Goal: Information Seeking & Learning: Learn about a topic

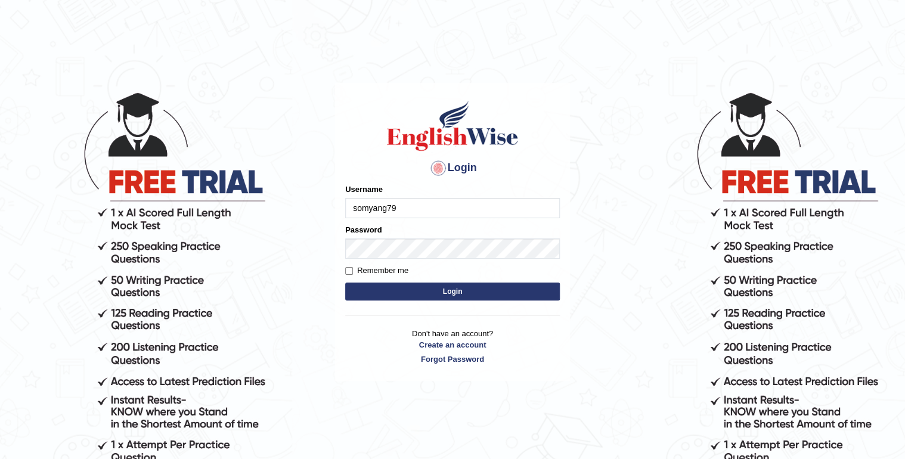
type input "somyang79"
click at [376, 287] on button "Login" at bounding box center [452, 292] width 215 height 18
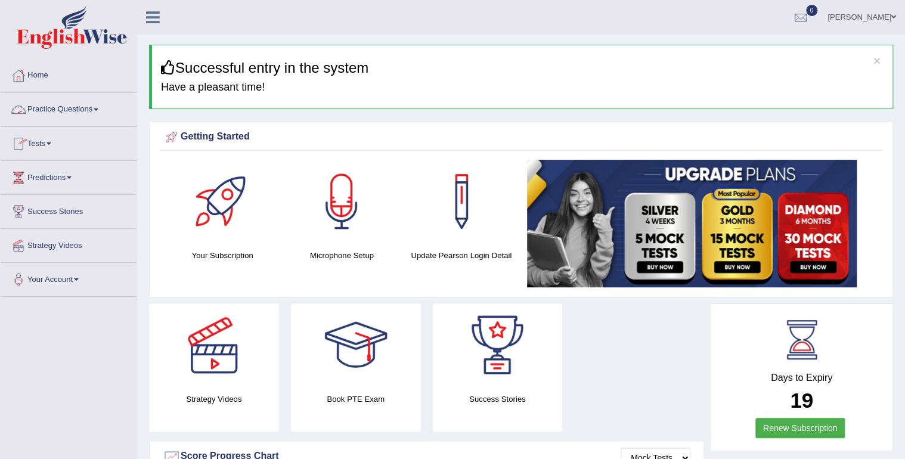
click at [57, 110] on link "Practice Questions" at bounding box center [69, 108] width 136 height 30
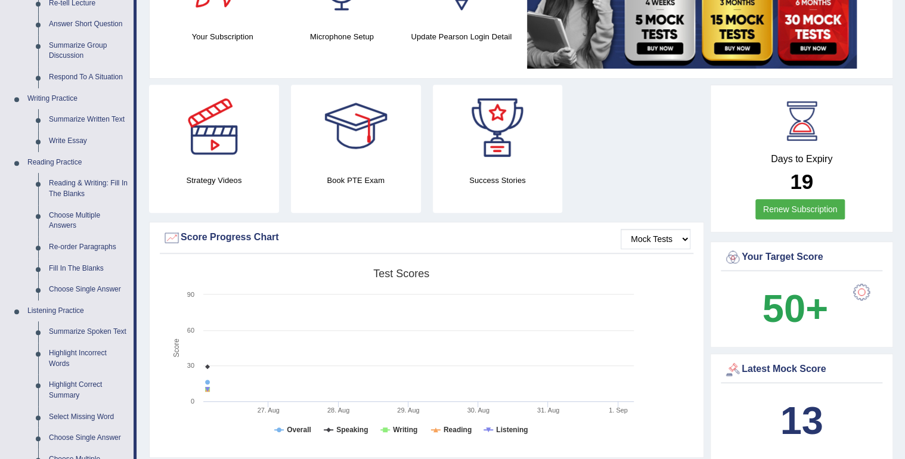
scroll to position [295, 0]
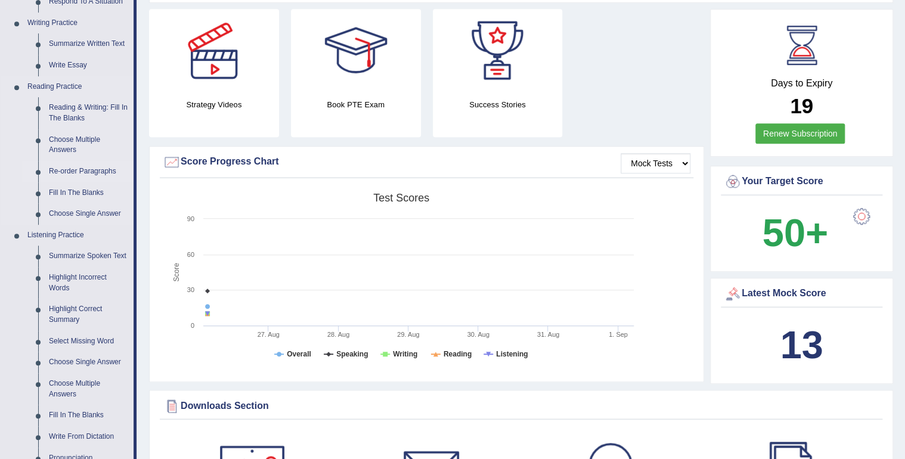
click at [69, 278] on link "Highlight Incorrect Words" at bounding box center [89, 283] width 90 height 32
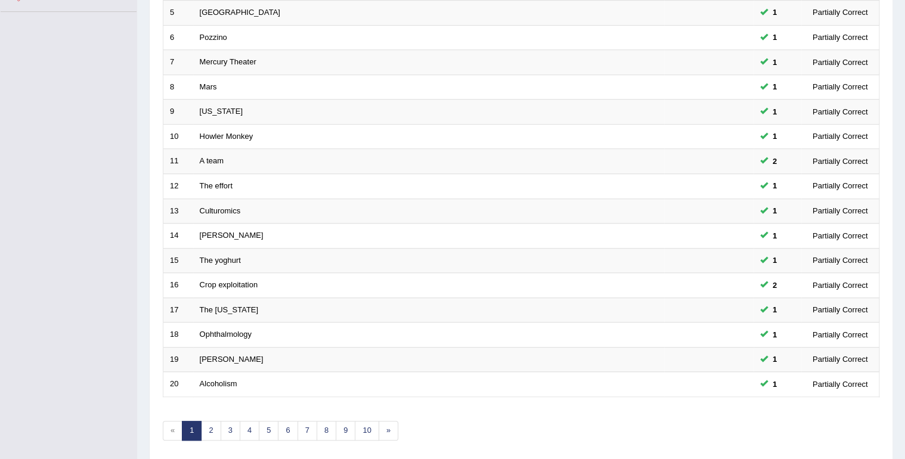
scroll to position [295, 0]
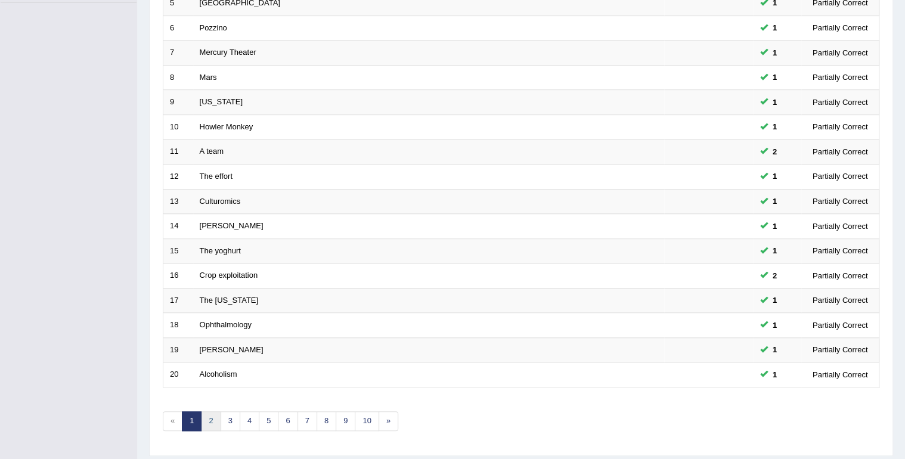
click at [216, 420] on link "2" at bounding box center [211, 421] width 20 height 20
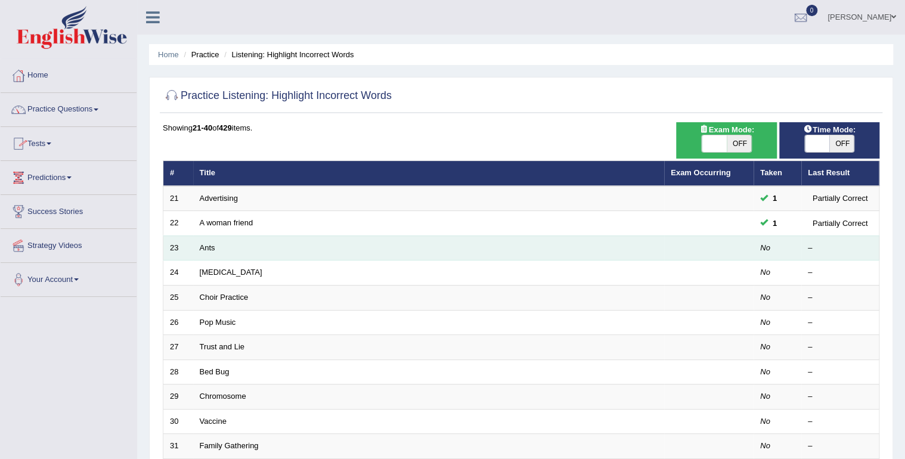
click at [495, 253] on td "Ants" at bounding box center [428, 248] width 471 height 25
click at [479, 255] on td "Ants" at bounding box center [428, 248] width 471 height 25
click at [217, 247] on td "Ants" at bounding box center [428, 248] width 471 height 25
click at [209, 247] on link "Ants" at bounding box center [208, 247] width 16 height 9
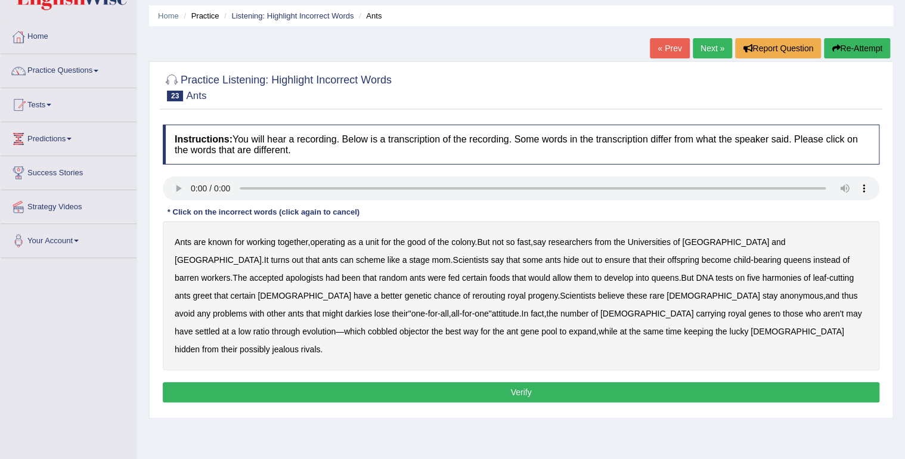
scroll to position [41, 0]
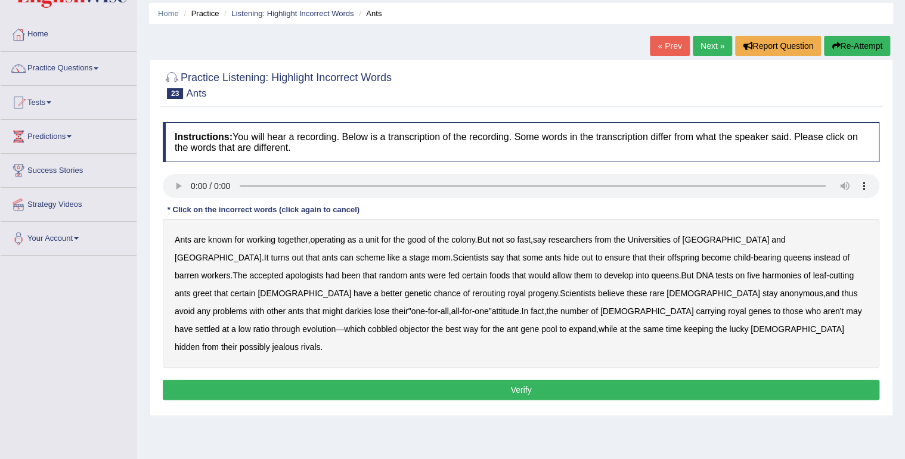
click at [323, 271] on b "apologists" at bounding box center [305, 276] width 38 height 10
click at [212, 289] on b "greet" at bounding box center [202, 294] width 19 height 10
click at [372, 306] on b "darkies" at bounding box center [358, 311] width 27 height 10
click at [429, 324] on b "objector" at bounding box center [414, 329] width 30 height 10
click at [530, 380] on button "Verify" at bounding box center [521, 390] width 717 height 20
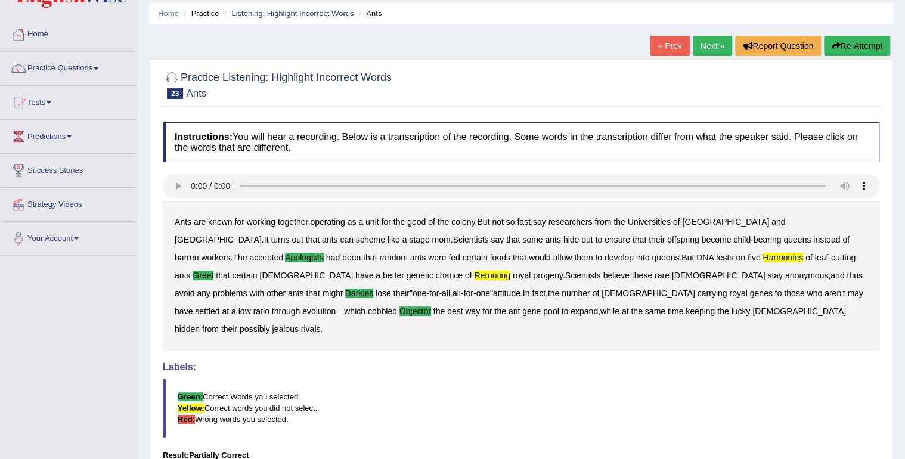
click at [698, 48] on link "Next »" at bounding box center [712, 46] width 39 height 20
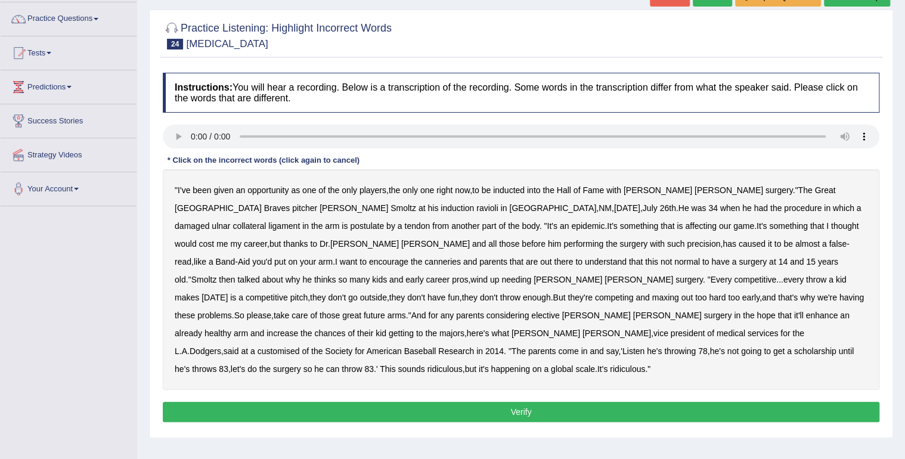
scroll to position [95, 0]
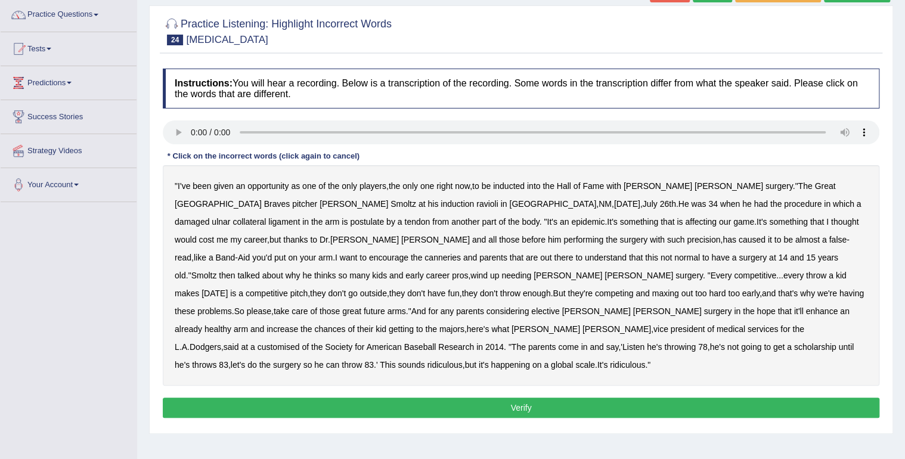
click at [476, 204] on b "ravioli" at bounding box center [487, 204] width 22 height 10
click at [230, 217] on b "ulnar" at bounding box center [221, 222] width 18 height 10
click at [461, 253] on b "canneries" at bounding box center [443, 258] width 36 height 10
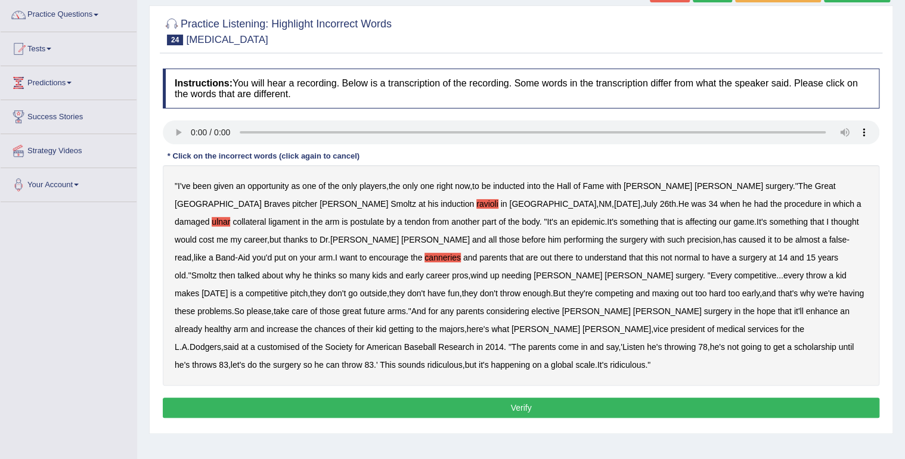
click at [300, 342] on b "customised" at bounding box center [279, 347] width 42 height 10
click at [230, 217] on b "ulnar" at bounding box center [221, 222] width 18 height 10
click at [384, 217] on b "postulate" at bounding box center [367, 222] width 34 height 10
click at [527, 398] on button "Verify" at bounding box center [521, 408] width 717 height 20
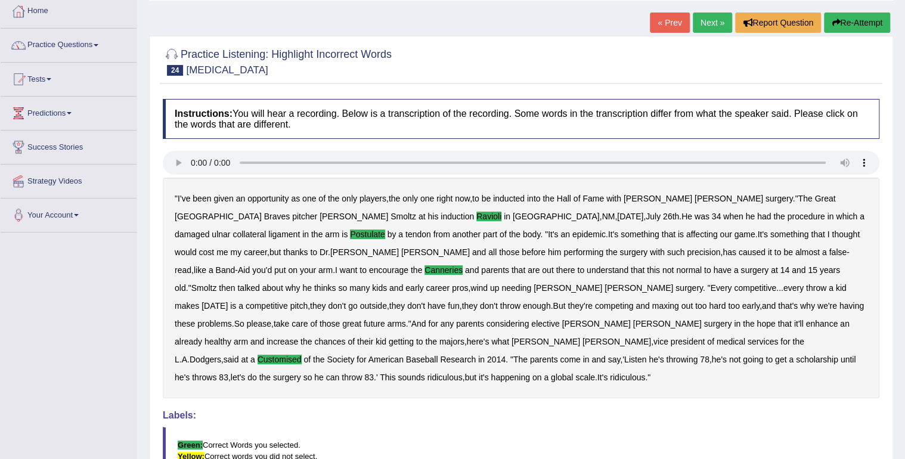
scroll to position [64, 0]
click at [711, 27] on link "Next »" at bounding box center [712, 23] width 39 height 20
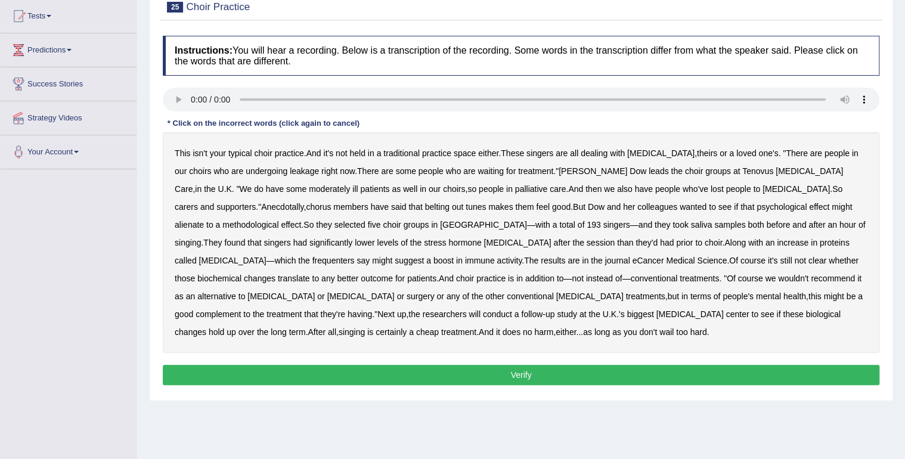
scroll to position [131, 0]
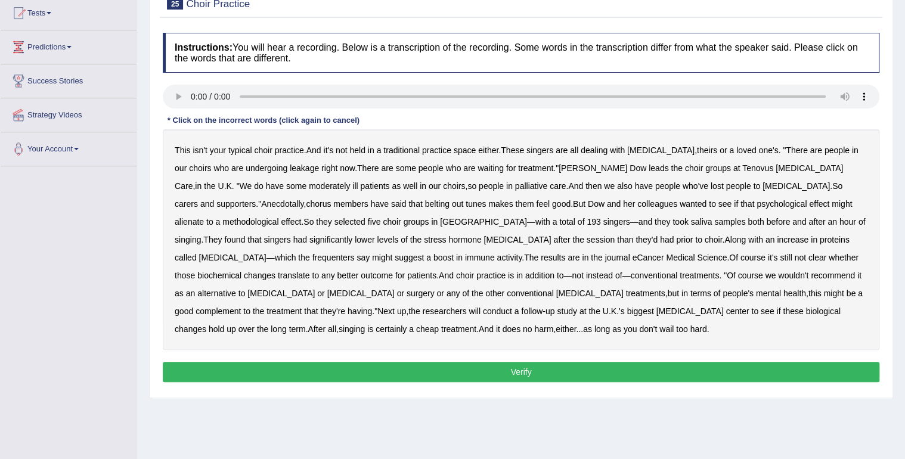
click at [425, 207] on b "belting" at bounding box center [437, 204] width 24 height 10
click at [290, 170] on b "leakage" at bounding box center [304, 168] width 29 height 10
click at [309, 184] on b "moderately" at bounding box center [329, 186] width 41 height 10
click at [204, 217] on b "alienate" at bounding box center [189, 222] width 29 height 10
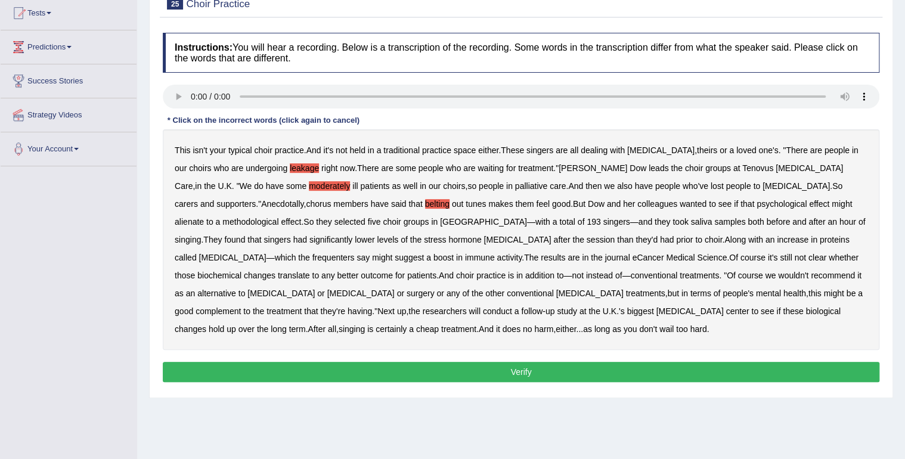
click at [204, 217] on b "alienate" at bounding box center [189, 222] width 29 height 10
click at [278, 217] on b "methodological" at bounding box center [250, 222] width 56 height 10
click at [355, 253] on b "frequenters" at bounding box center [333, 258] width 42 height 10
click at [481, 363] on button "Verify" at bounding box center [521, 372] width 717 height 20
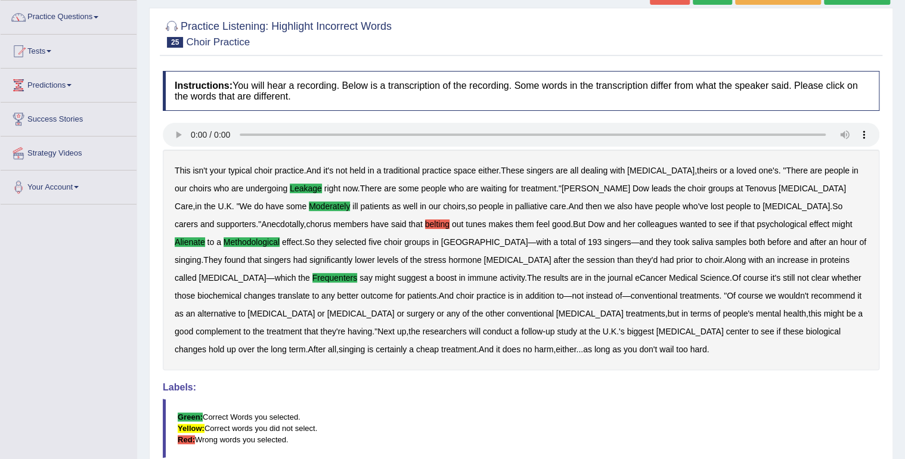
scroll to position [73, 0]
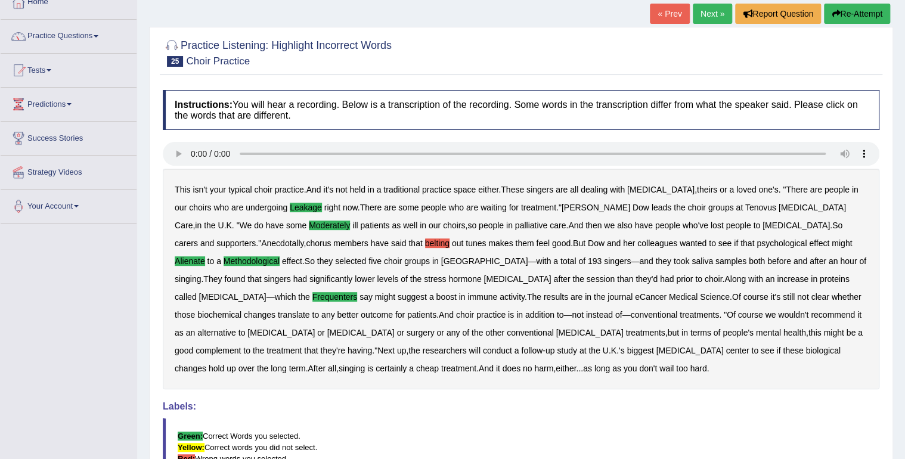
click at [703, 14] on link "Next »" at bounding box center [712, 14] width 39 height 20
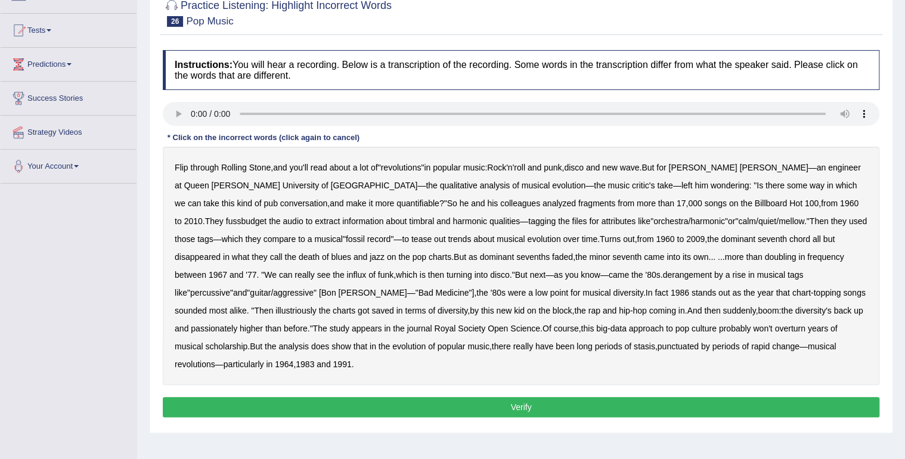
scroll to position [114, 0]
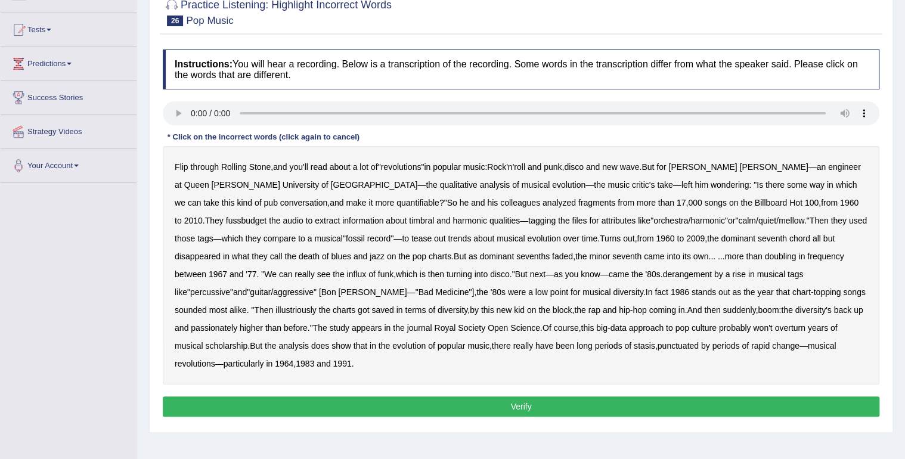
click at [267, 216] on b "fussbudget" at bounding box center [246, 221] width 41 height 10
click at [662, 274] on b "derangement" at bounding box center [686, 274] width 49 height 10
click at [316, 305] on b "illustriously" at bounding box center [295, 310] width 41 height 10
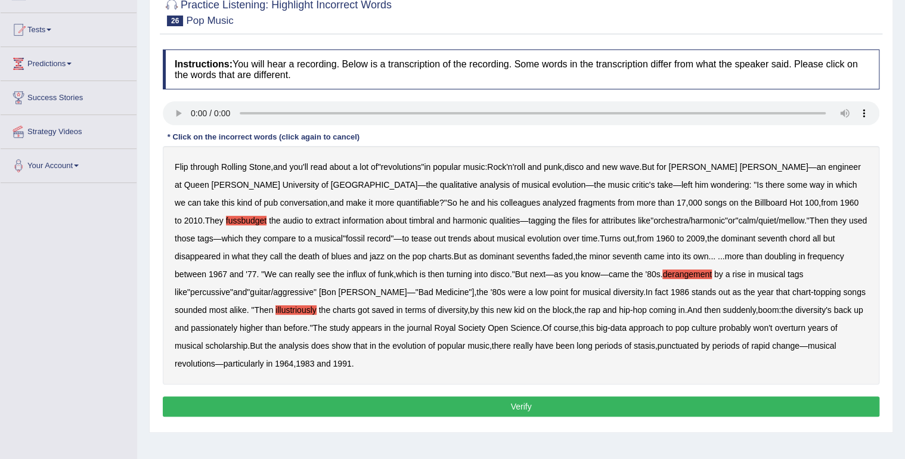
click at [237, 323] on b "passionately" at bounding box center [214, 328] width 47 height 10
click at [621, 396] on button "Verify" at bounding box center [521, 406] width 717 height 20
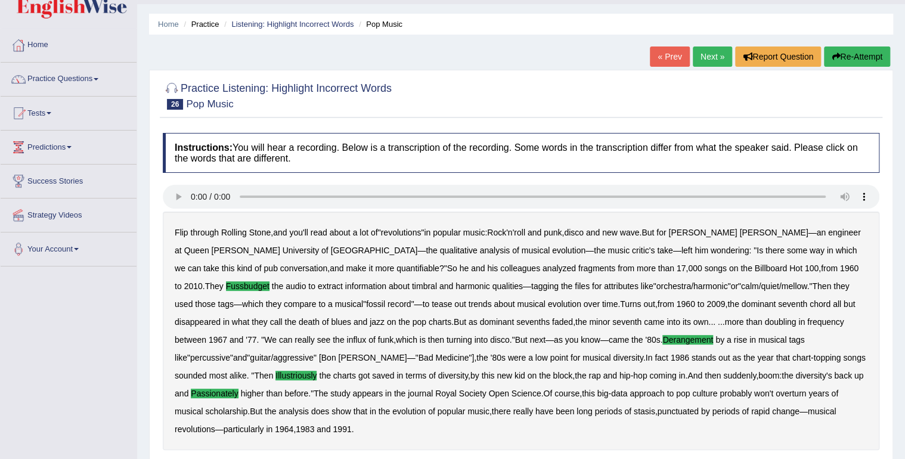
scroll to position [41, 0]
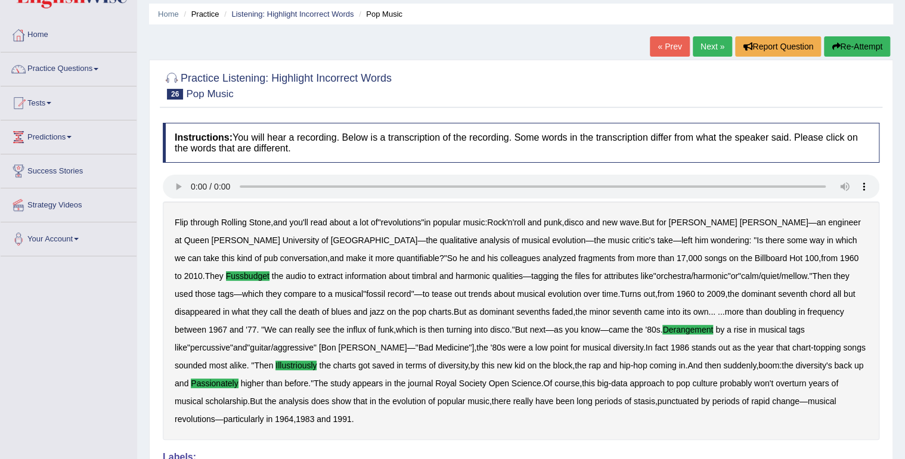
click at [704, 49] on link "Next »" at bounding box center [712, 46] width 39 height 20
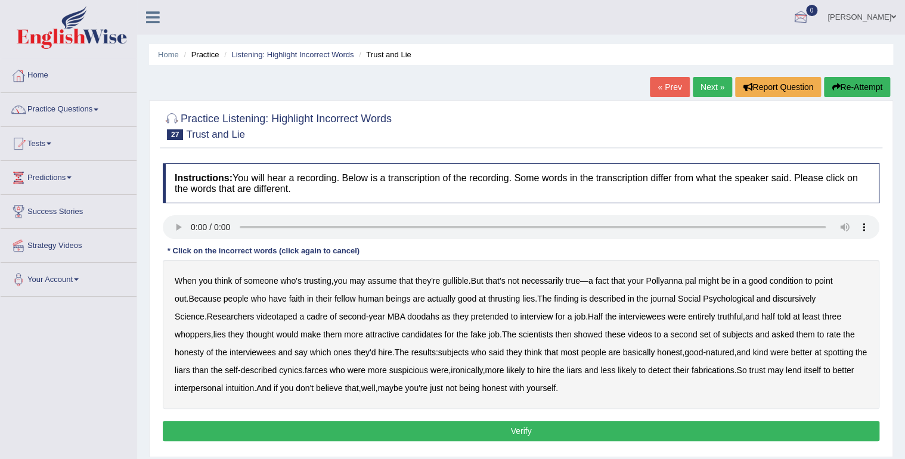
click at [804, 15] on div at bounding box center [801, 18] width 18 height 18
click at [749, 54] on strong "See All Alerts" at bounding box center [725, 50] width 53 height 10
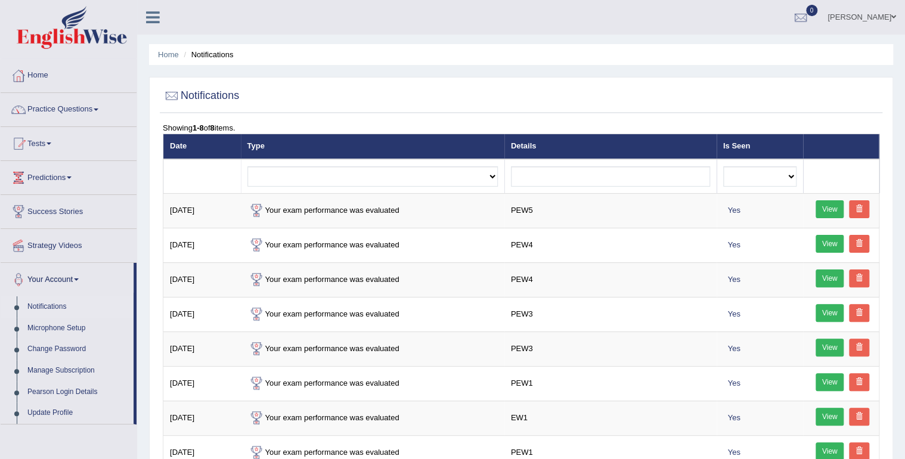
click at [42, 143] on link "Tests" at bounding box center [69, 142] width 136 height 30
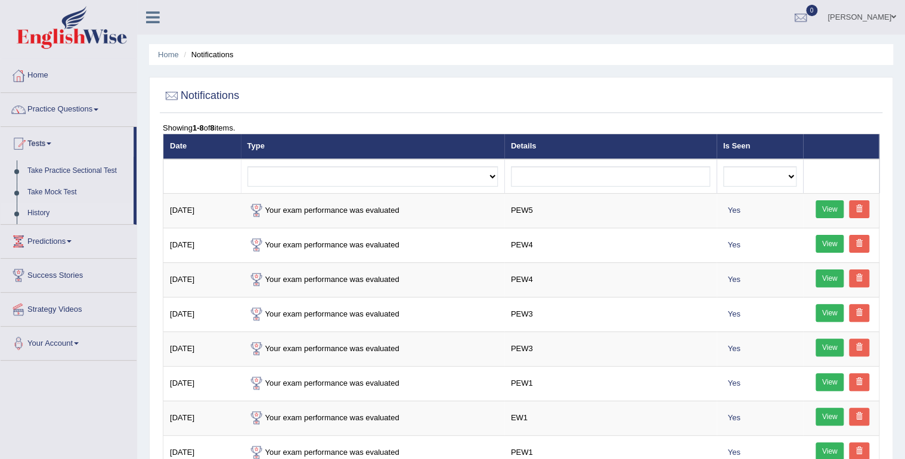
click at [42, 211] on link "History" at bounding box center [77, 213] width 111 height 21
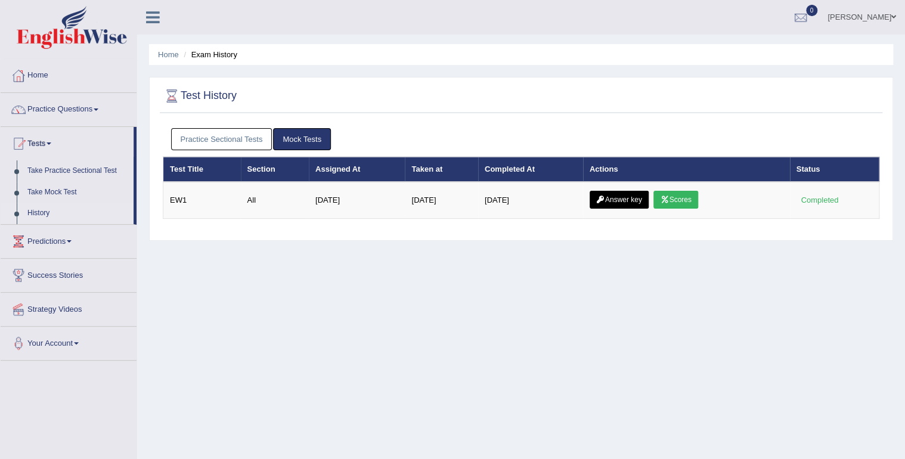
click at [240, 136] on link "Practice Sectional Tests" at bounding box center [221, 139] width 101 height 22
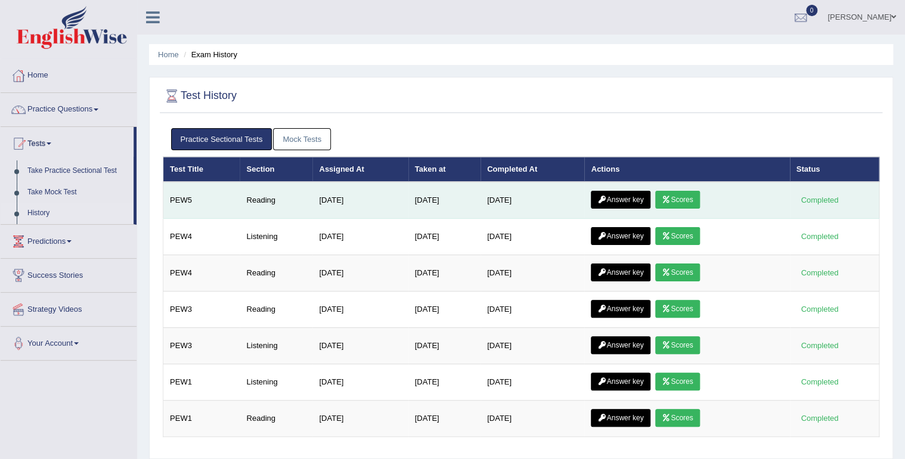
click at [685, 197] on link "Scores" at bounding box center [677, 200] width 44 height 18
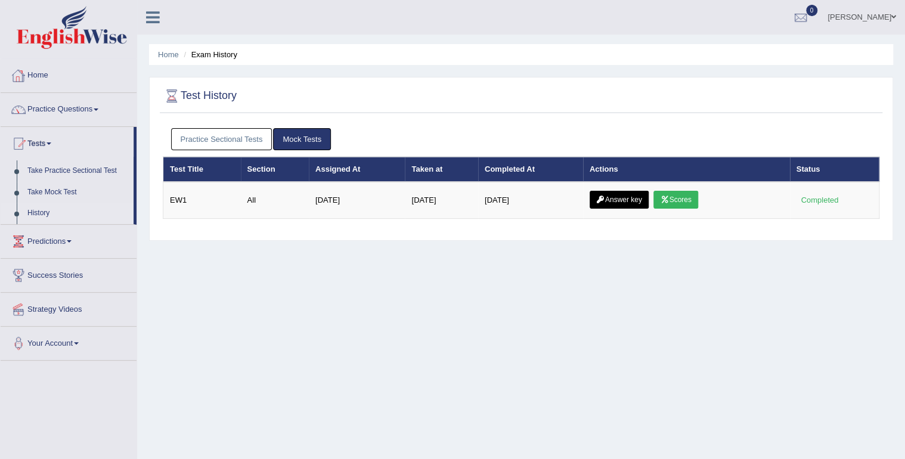
click at [240, 136] on link "Practice Sectional Tests" at bounding box center [221, 139] width 101 height 22
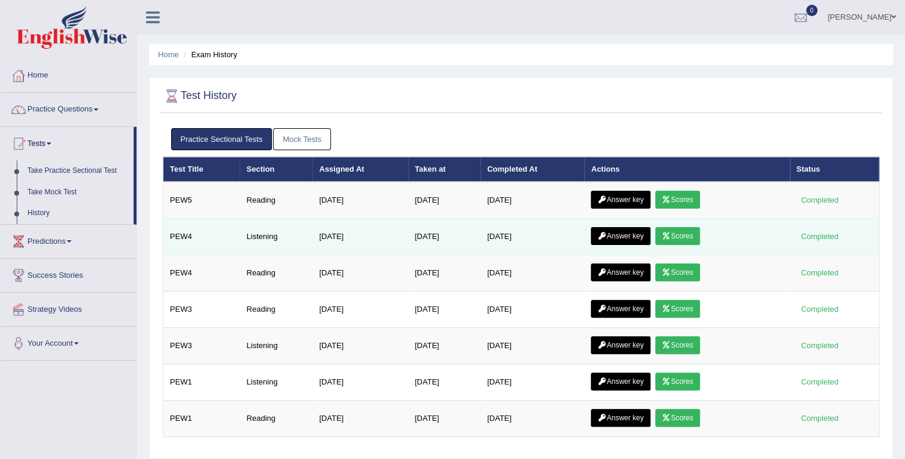
click at [689, 233] on link "Scores" at bounding box center [677, 236] width 44 height 18
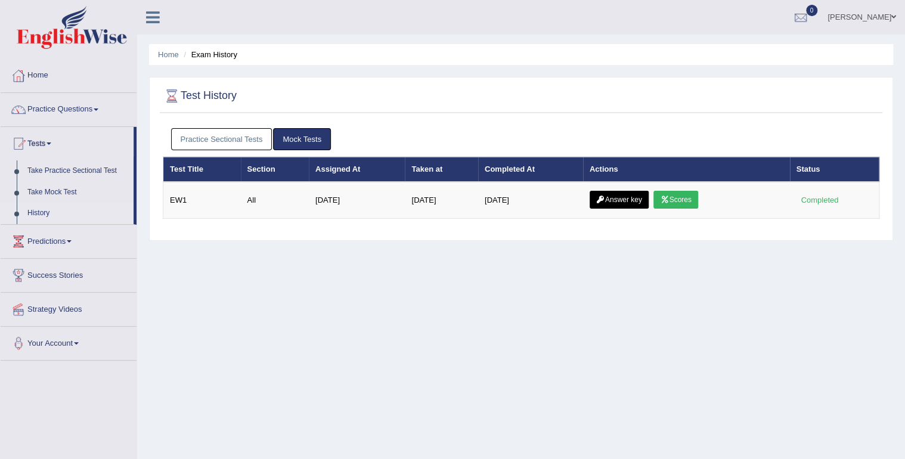
click at [236, 136] on link "Practice Sectional Tests" at bounding box center [221, 139] width 101 height 22
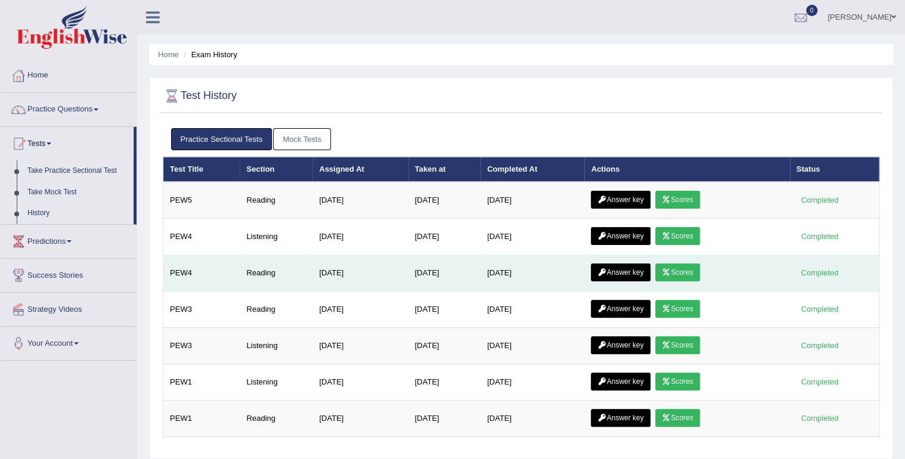
click at [690, 267] on link "Scores" at bounding box center [677, 273] width 44 height 18
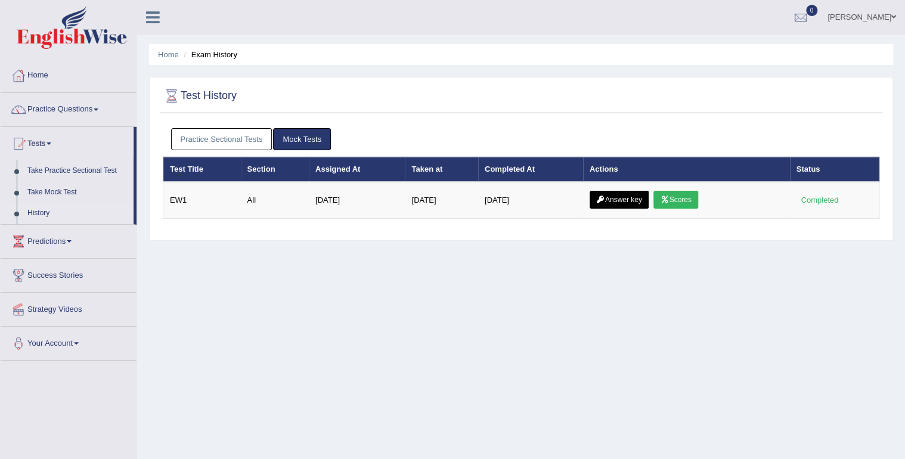
click at [249, 138] on link "Practice Sectional Tests" at bounding box center [221, 139] width 101 height 22
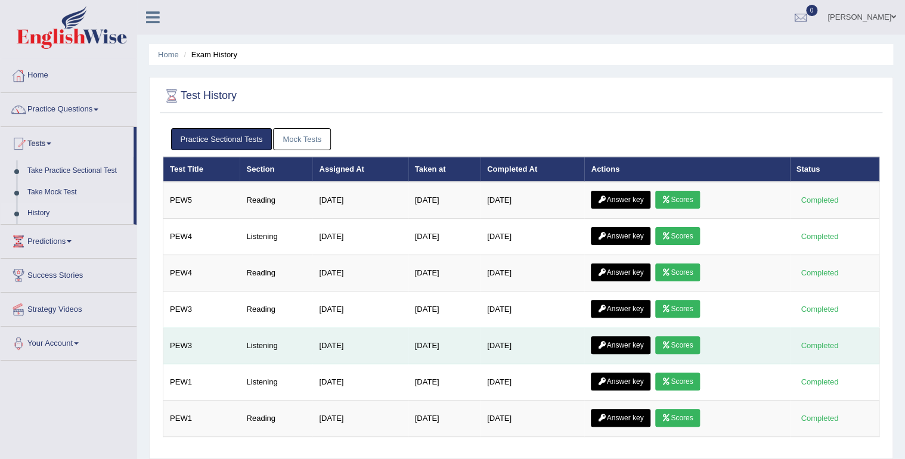
click at [684, 342] on link "Scores" at bounding box center [677, 345] width 44 height 18
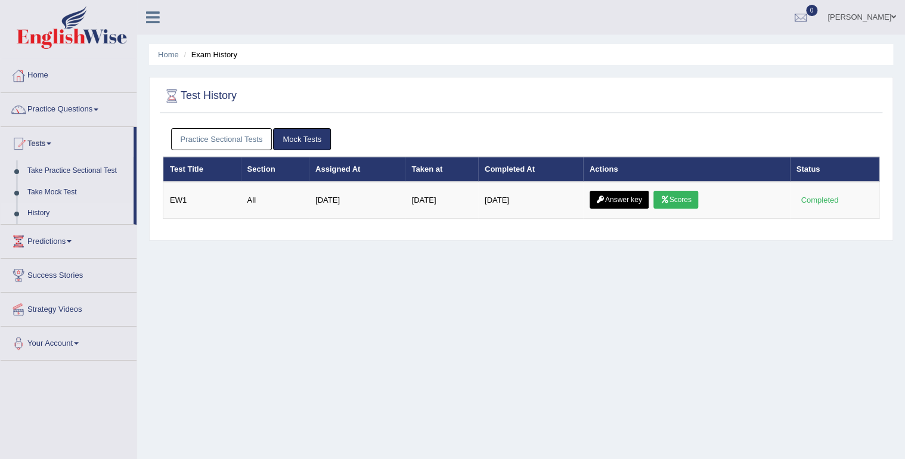
click at [238, 138] on link "Practice Sectional Tests" at bounding box center [221, 139] width 101 height 22
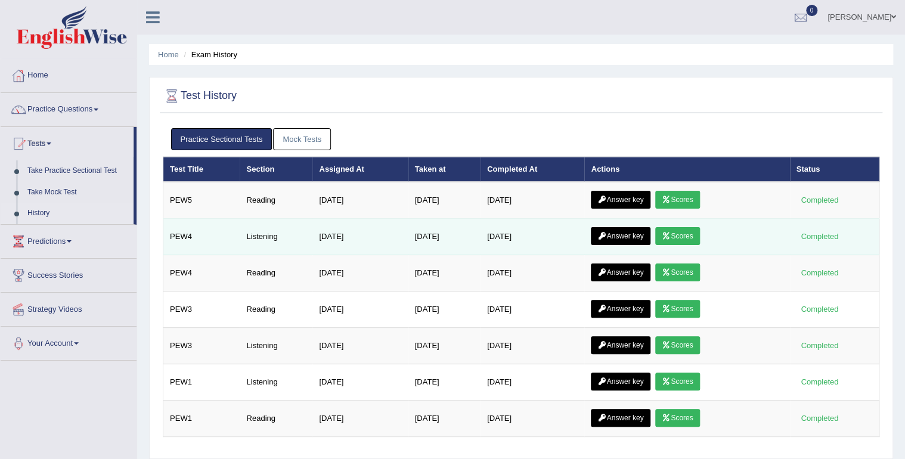
click at [683, 236] on link "Scores" at bounding box center [677, 236] width 44 height 18
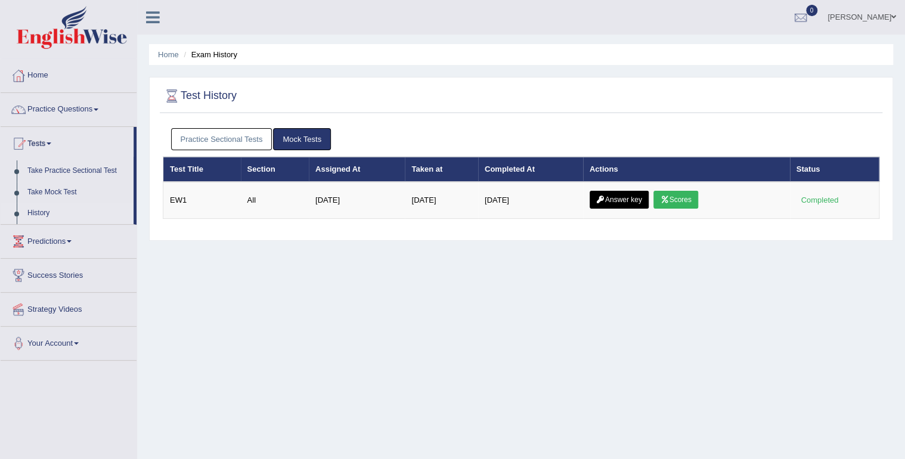
click at [226, 137] on link "Practice Sectional Tests" at bounding box center [221, 139] width 101 height 22
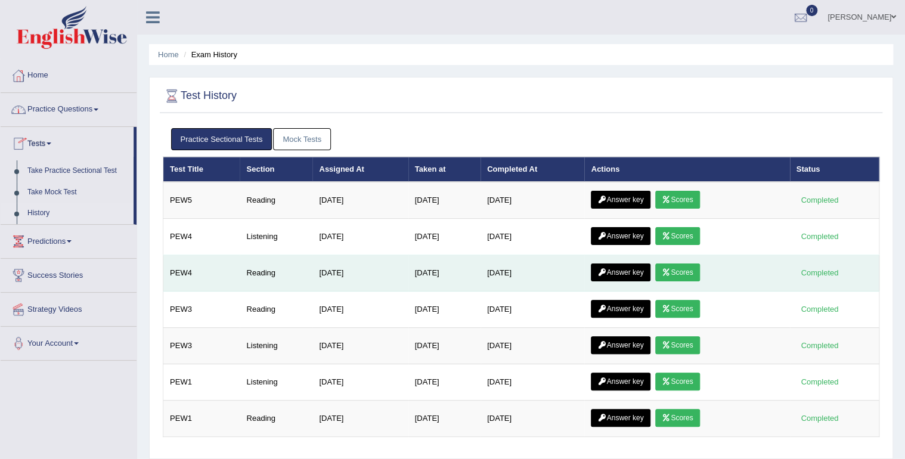
click at [680, 272] on link "Scores" at bounding box center [677, 273] width 44 height 18
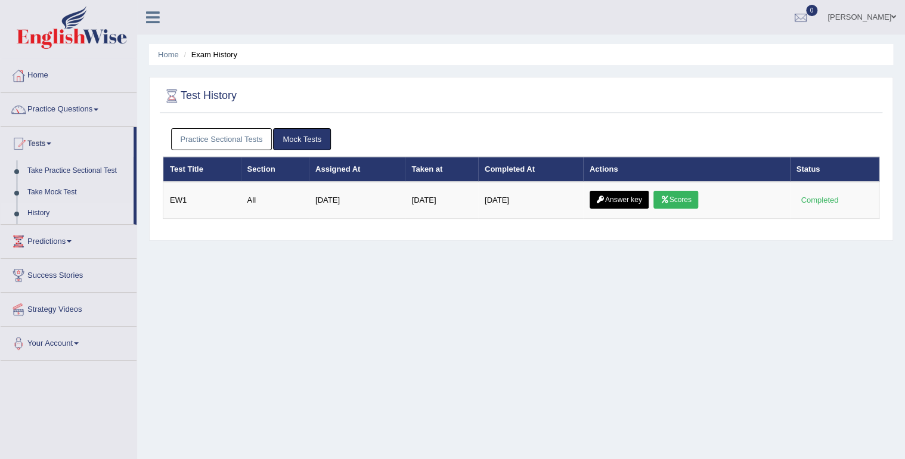
click at [235, 138] on link "Practice Sectional Tests" at bounding box center [221, 139] width 101 height 22
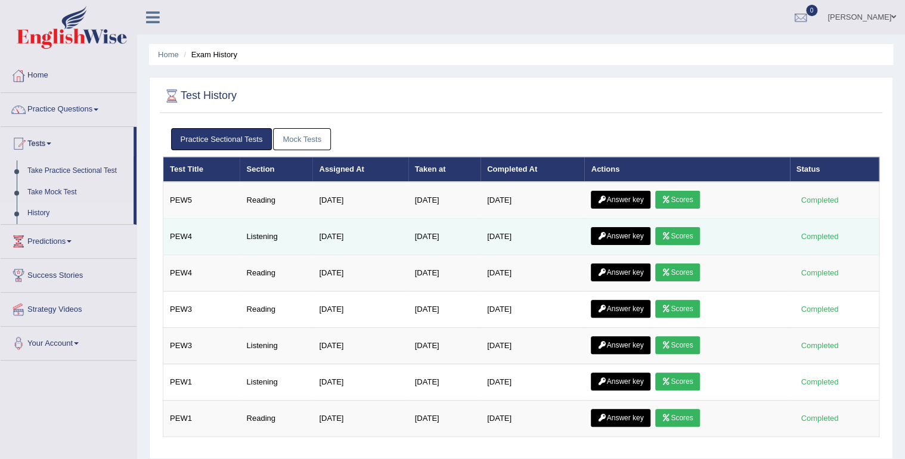
click at [681, 234] on link "Scores" at bounding box center [677, 236] width 44 height 18
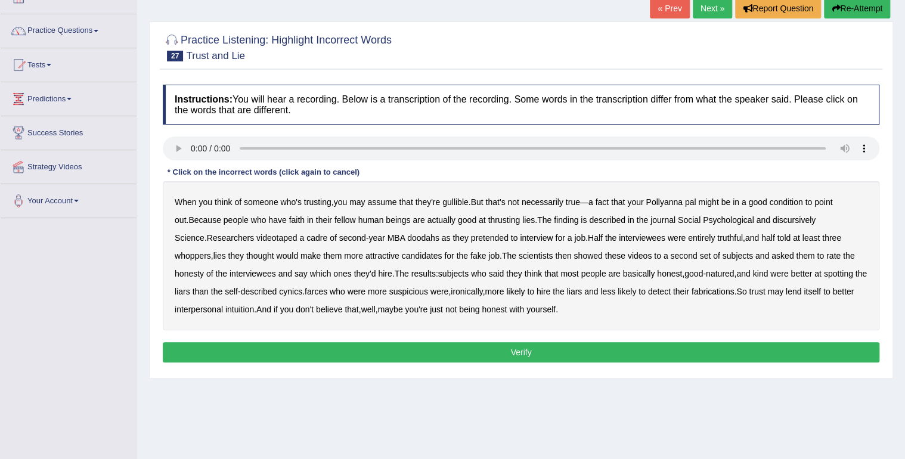
scroll to position [79, 0]
click at [498, 222] on b "thrusting" at bounding box center [504, 220] width 32 height 10
click at [788, 221] on b "discursively" at bounding box center [794, 220] width 43 height 10
click at [407, 239] on b "doodahs" at bounding box center [423, 238] width 32 height 10
click at [392, 355] on button "Verify" at bounding box center [521, 352] width 717 height 20
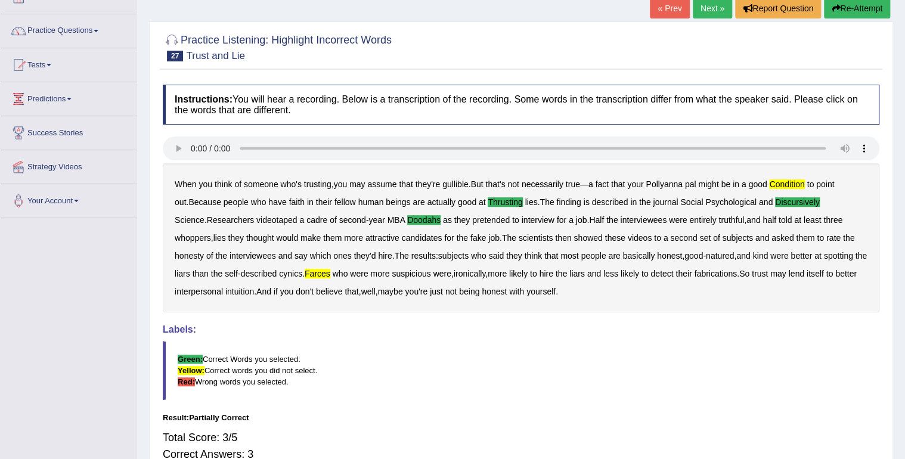
click at [718, 5] on link "Next »" at bounding box center [712, 8] width 39 height 20
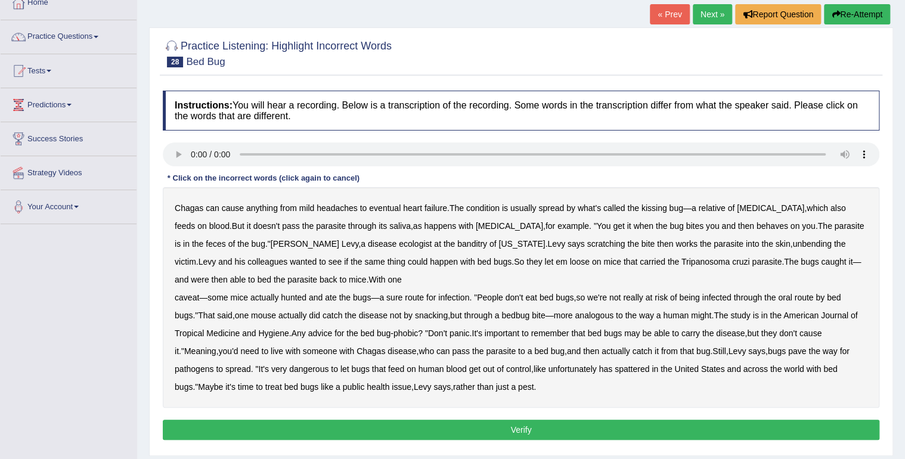
scroll to position [75, 0]
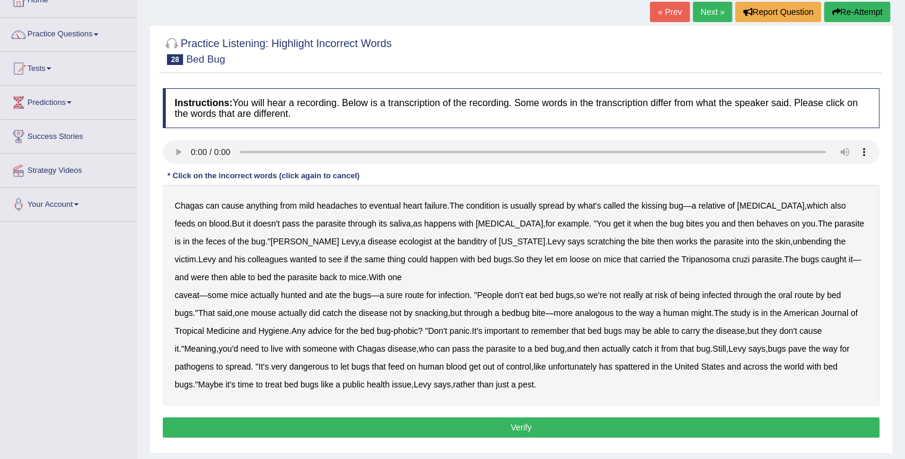
click at [757, 224] on b "behaves" at bounding box center [773, 224] width 32 height 10
click at [792, 243] on b "unbending" at bounding box center [811, 242] width 39 height 10
click at [385, 434] on button "Verify" at bounding box center [521, 427] width 717 height 20
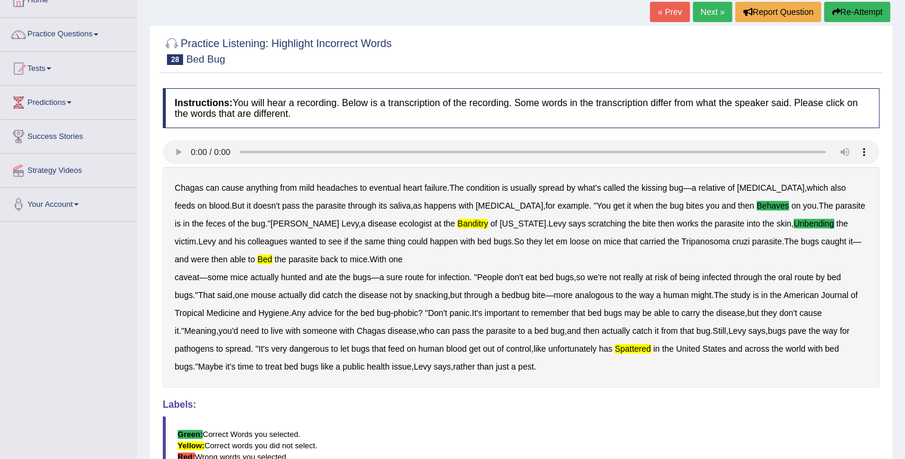
click at [701, 7] on link "Next »" at bounding box center [712, 12] width 39 height 20
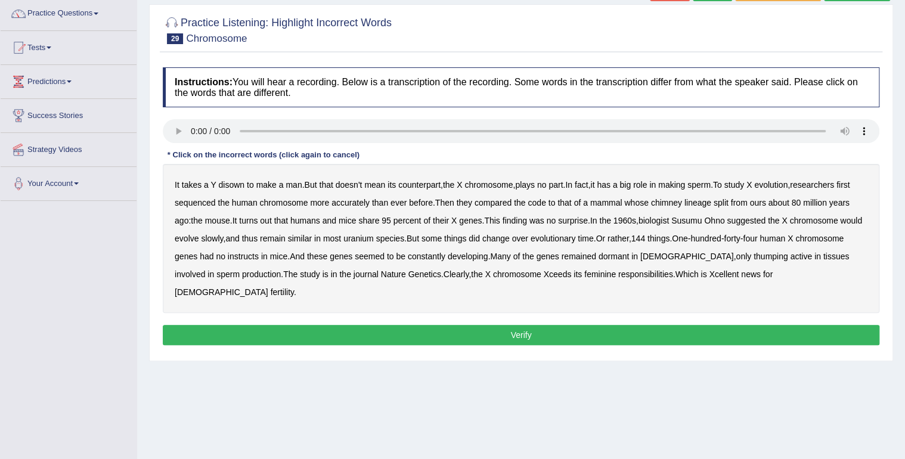
scroll to position [103, 0]
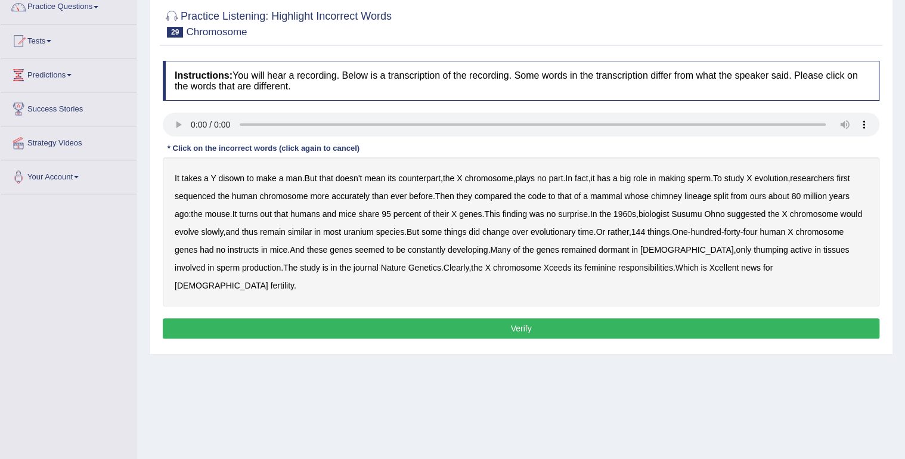
click at [259, 250] on b "instructs" at bounding box center [243, 250] width 31 height 10
click at [259, 246] on b "instructs" at bounding box center [243, 250] width 31 height 10
click at [671, 199] on b "chimney" at bounding box center [666, 196] width 31 height 10
click at [401, 234] on div "It takes a Y disown to make a man . But that doesn't mean its counterpart , the…" at bounding box center [521, 231] width 717 height 149
click at [374, 234] on b "uranium" at bounding box center [358, 232] width 30 height 10
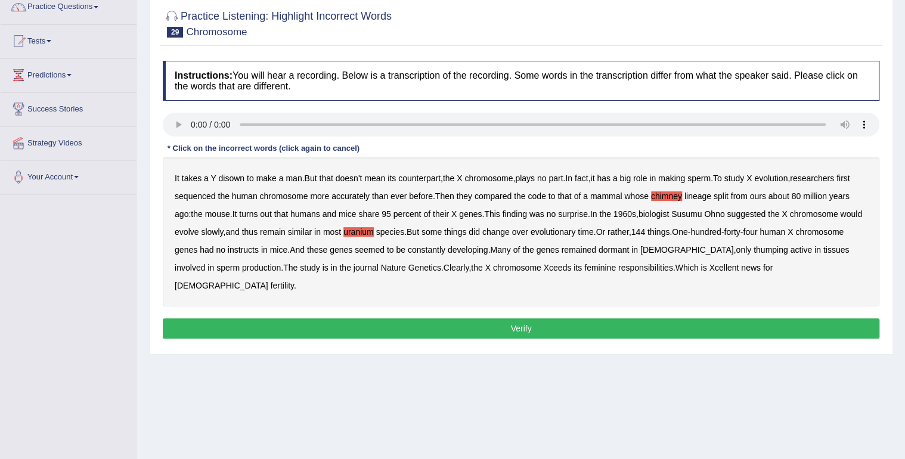
click at [259, 253] on b "instructs" at bounding box center [243, 250] width 31 height 10
click at [761, 246] on b "thumping" at bounding box center [771, 250] width 35 height 10
click at [606, 318] on button "Verify" at bounding box center [521, 328] width 717 height 20
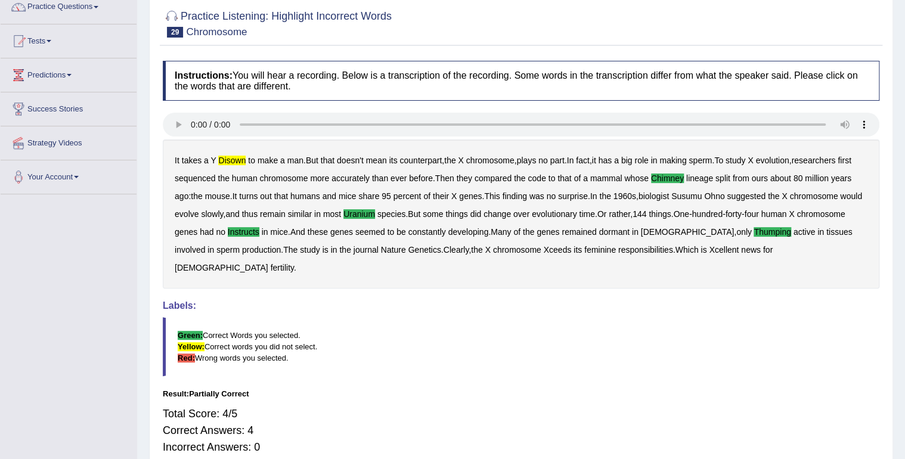
scroll to position [83, 0]
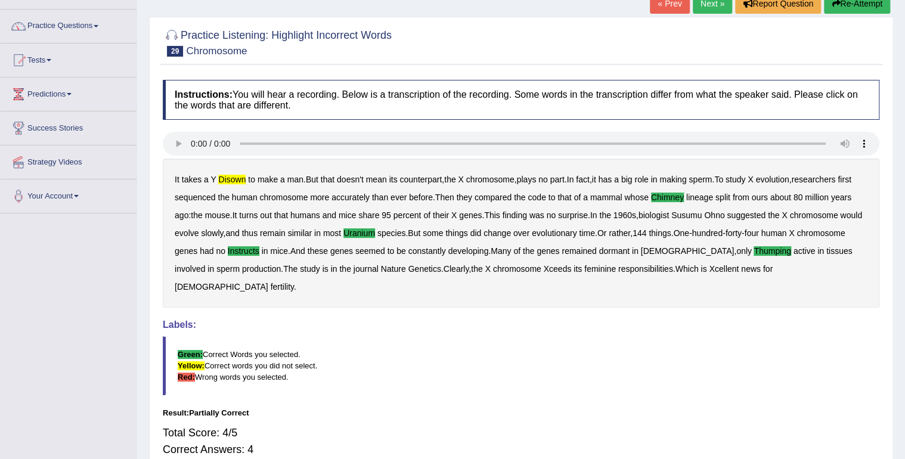
click at [711, 12] on link "Next »" at bounding box center [712, 3] width 39 height 20
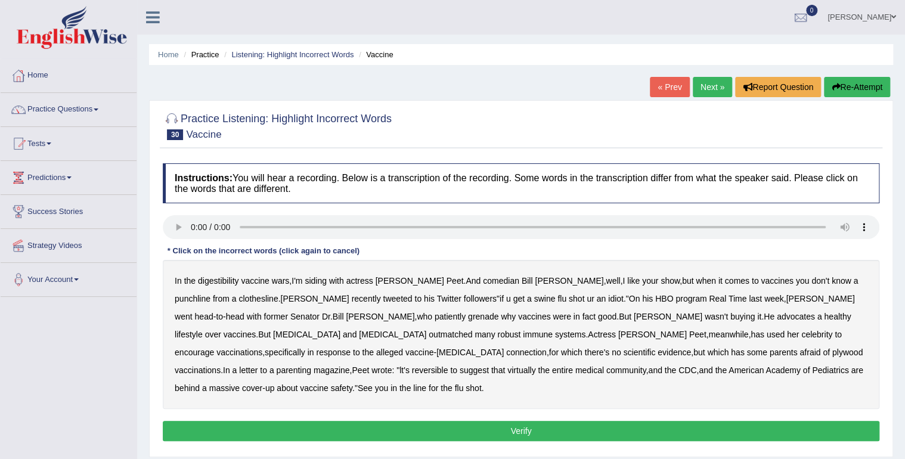
click at [227, 281] on b "digestibility" at bounding box center [218, 281] width 41 height 10
click at [832, 355] on b "plywood" at bounding box center [847, 353] width 30 height 10
click at [320, 421] on button "Verify" at bounding box center [521, 431] width 717 height 20
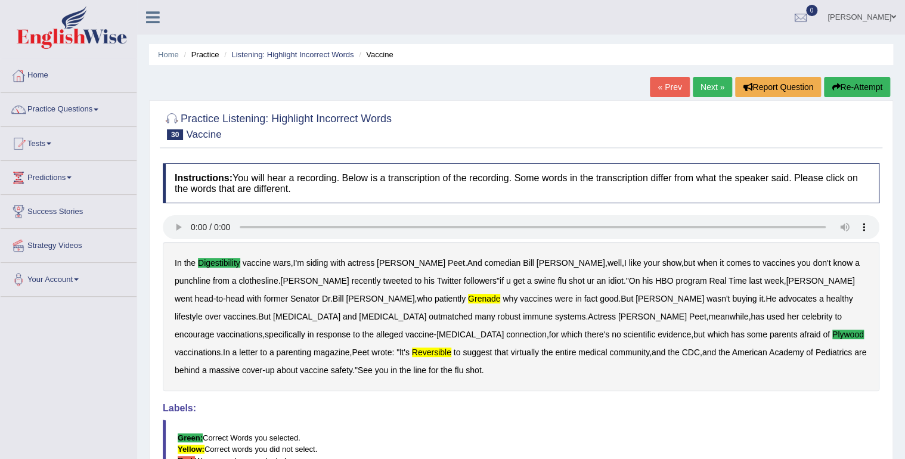
click at [702, 85] on link "Next »" at bounding box center [712, 87] width 39 height 20
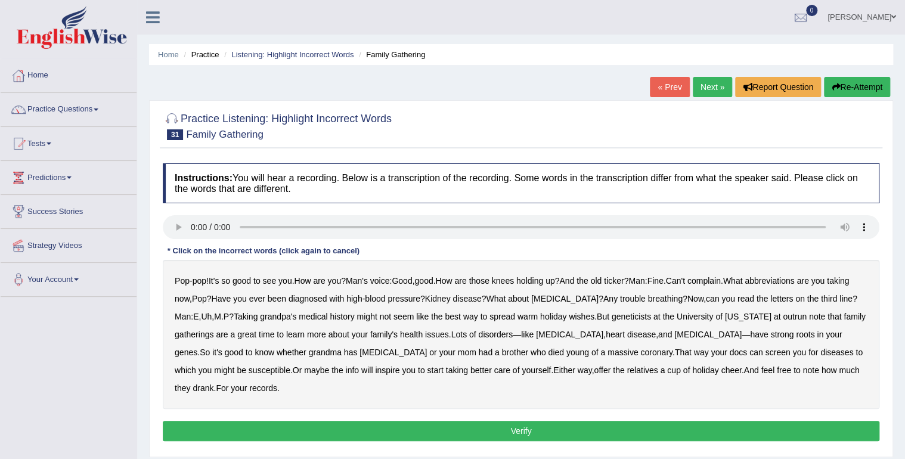
click at [774, 280] on b "abbreviations" at bounding box center [769, 281] width 49 height 10
click at [783, 320] on b "outrun" at bounding box center [795, 317] width 24 height 10
click at [588, 421] on button "Verify" at bounding box center [521, 431] width 717 height 20
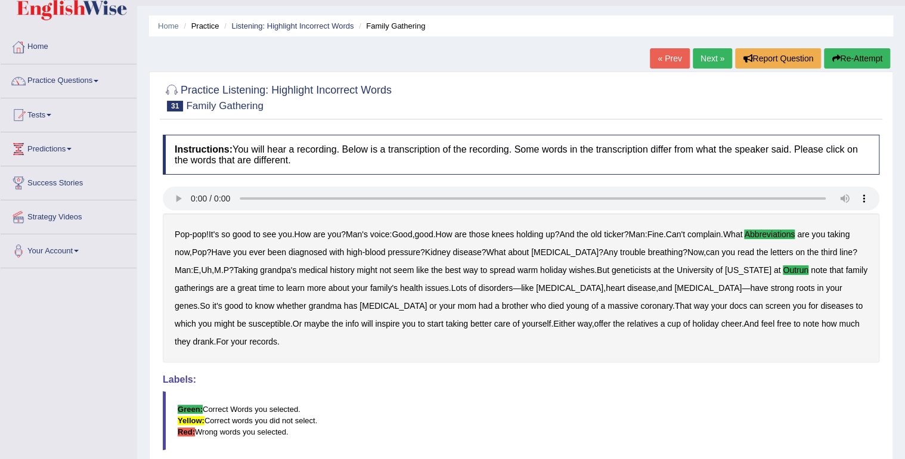
scroll to position [44, 0]
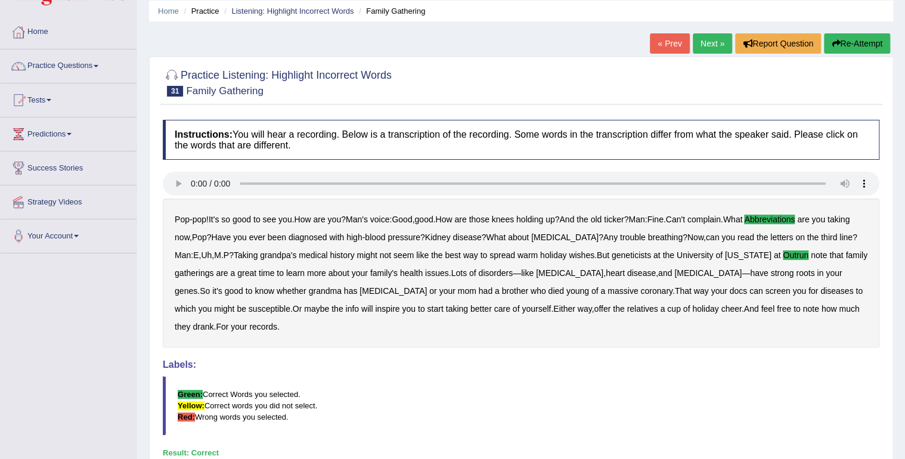
click at [708, 41] on link "Next »" at bounding box center [712, 43] width 39 height 20
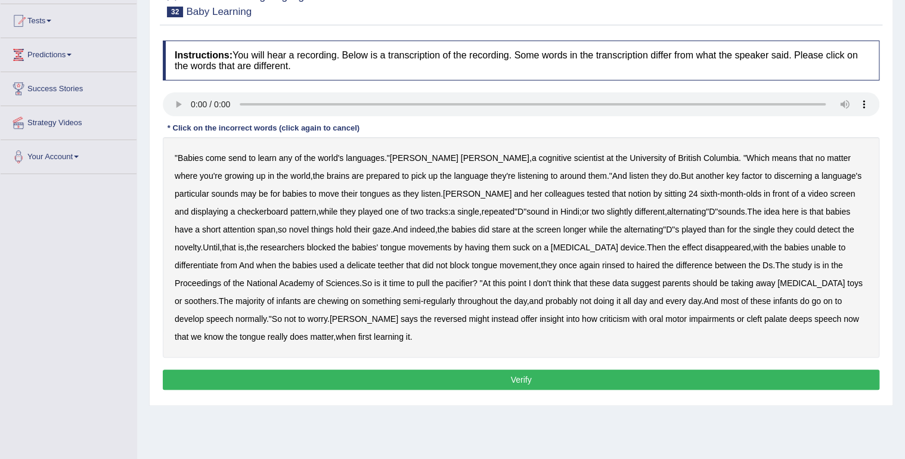
scroll to position [124, 0]
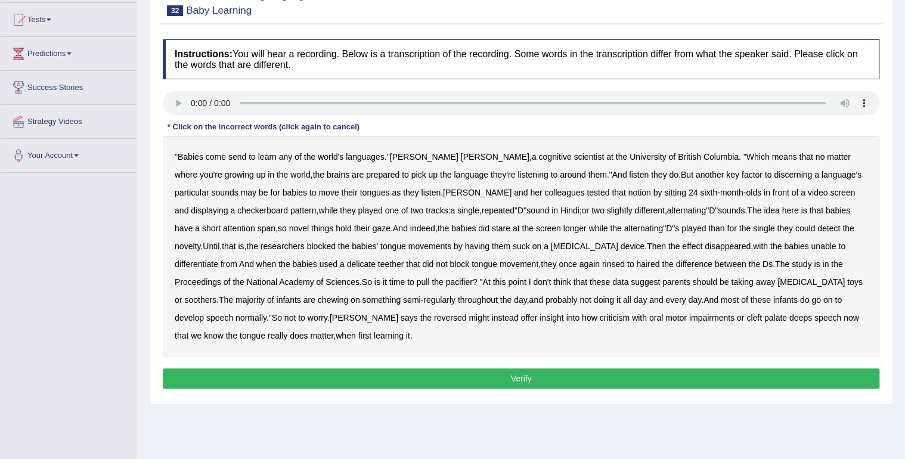
click at [347, 262] on b "delicate" at bounding box center [361, 264] width 29 height 10
click at [602, 265] on b "rinsed" at bounding box center [613, 264] width 23 height 10
click at [636, 264] on b "haired" at bounding box center [647, 264] width 23 height 10
click at [599, 320] on b "criticism" at bounding box center [614, 318] width 30 height 10
click at [324, 374] on button "Verify" at bounding box center [521, 378] width 717 height 20
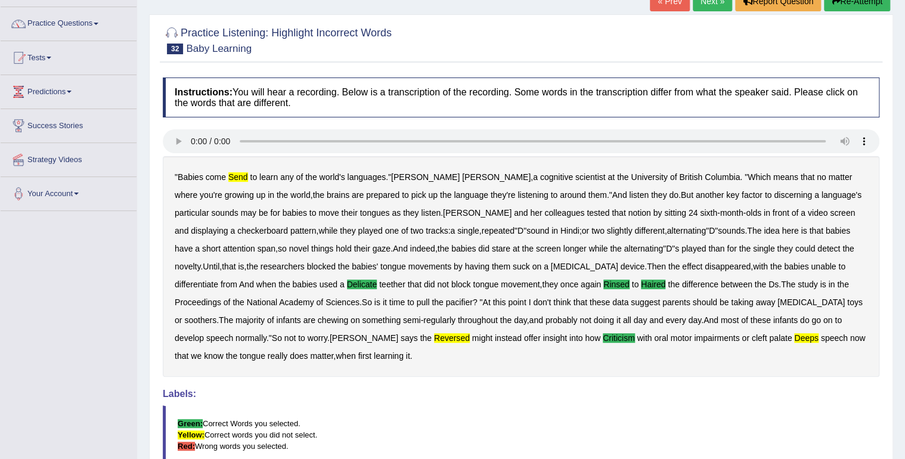
scroll to position [67, 0]
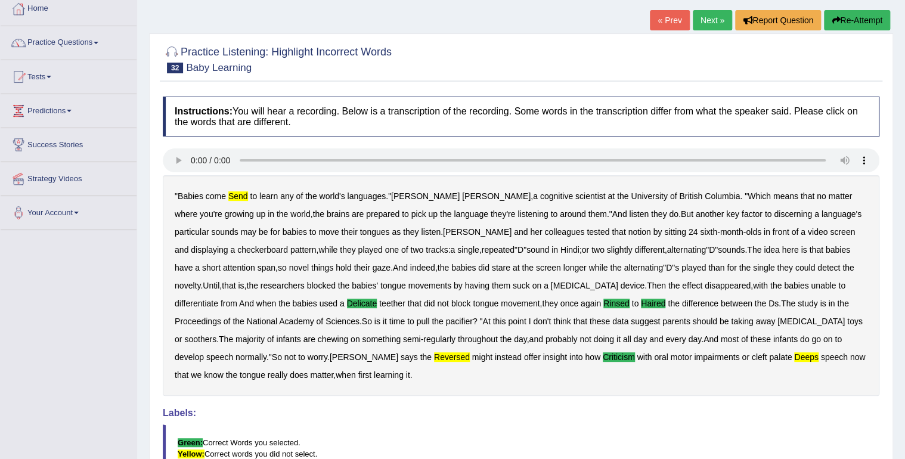
click at [696, 20] on link "Next »" at bounding box center [712, 20] width 39 height 20
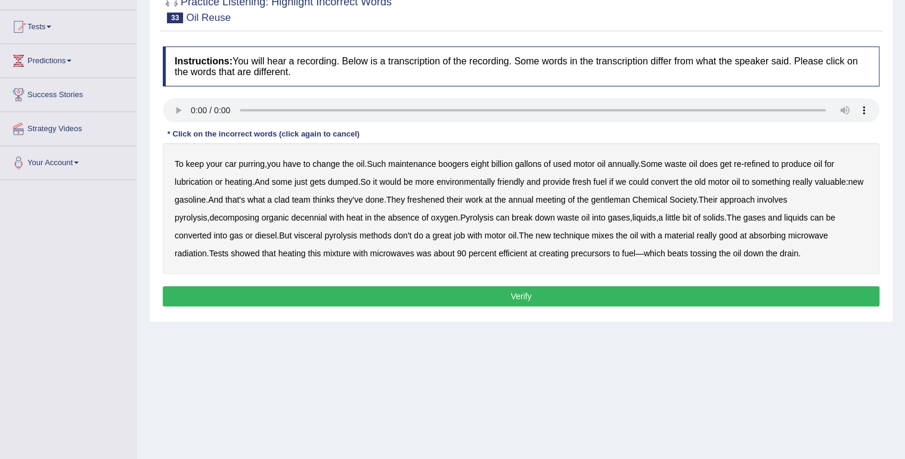
scroll to position [125, 0]
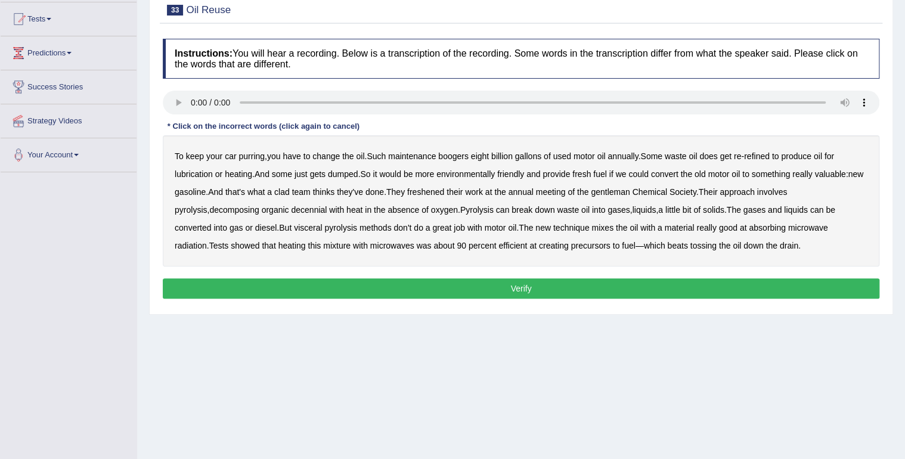
click at [466, 160] on div "To keep your car purring , you have to change the oil . Such maintenance booger…" at bounding box center [521, 200] width 717 height 131
click at [458, 158] on b "boogers" at bounding box center [453, 156] width 30 height 10
click at [290, 190] on b "clad" at bounding box center [282, 192] width 16 height 10
click at [630, 193] on b "gentleman" at bounding box center [610, 192] width 39 height 10
click at [371, 292] on button "Verify" at bounding box center [521, 288] width 717 height 20
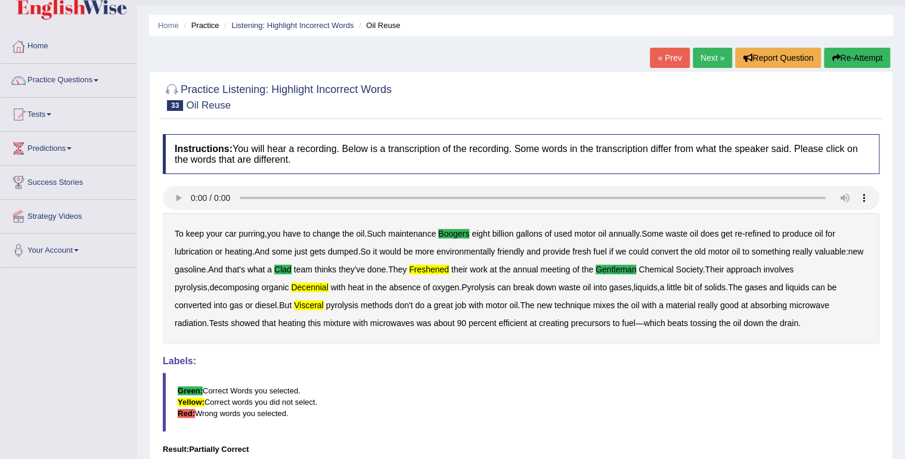
scroll to position [0, 0]
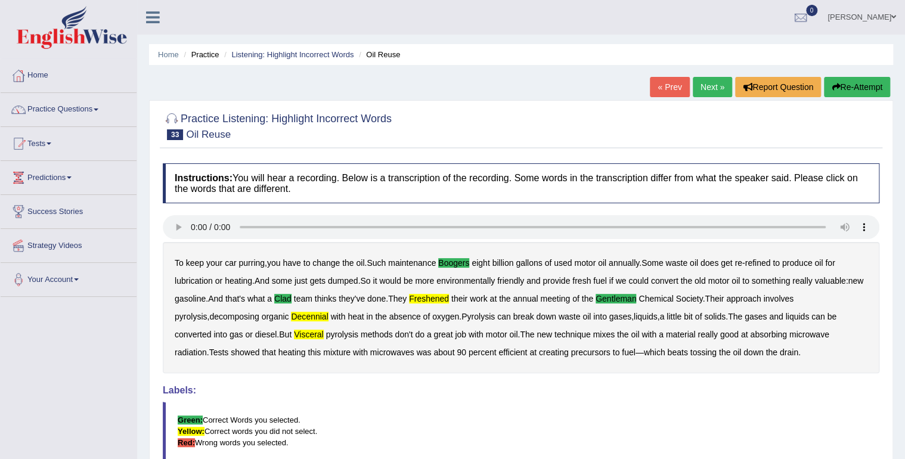
click at [700, 88] on link "Next »" at bounding box center [712, 87] width 39 height 20
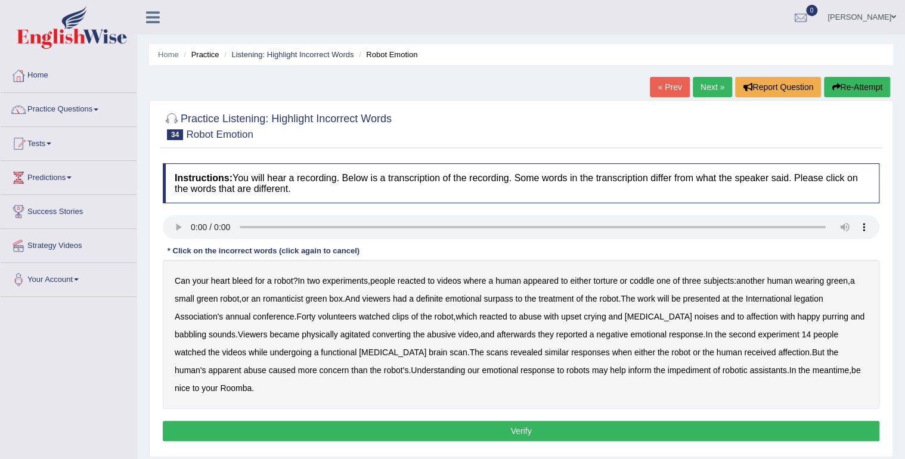
click at [277, 300] on b "romanticist" at bounding box center [283, 299] width 41 height 10
click at [810, 294] on div "Can your heart bleed for a robot ? In two experiments , people reacted to video…" at bounding box center [521, 334] width 717 height 149
click at [810, 294] on b "legation" at bounding box center [808, 299] width 29 height 10
click at [372, 337] on b "converting" at bounding box center [391, 335] width 39 height 10
click at [581, 421] on button "Verify" at bounding box center [521, 431] width 717 height 20
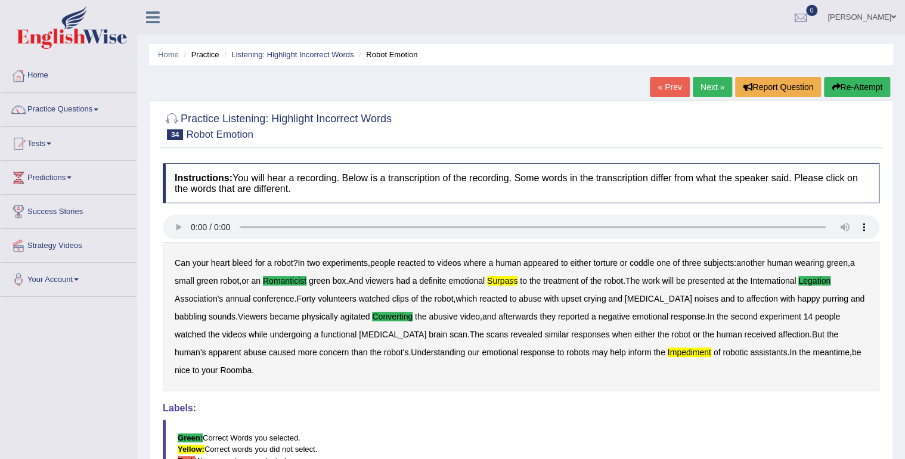
click at [698, 93] on link "Next »" at bounding box center [712, 87] width 39 height 20
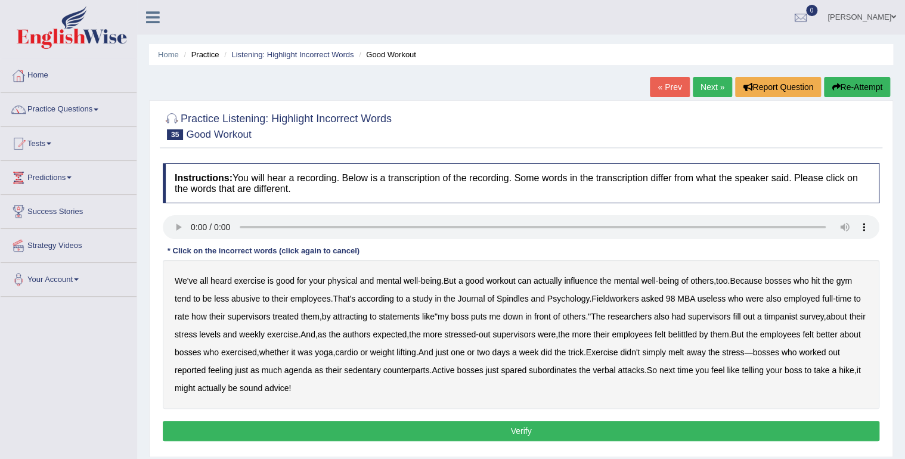
click at [518, 298] on b "Spindles" at bounding box center [513, 299] width 32 height 10
click at [622, 299] on b "Fieldworkers" at bounding box center [614, 299] width 47 height 10
click at [355, 314] on b "attracting" at bounding box center [350, 317] width 35 height 10
click at [639, 315] on b "researchers" at bounding box center [630, 317] width 44 height 10
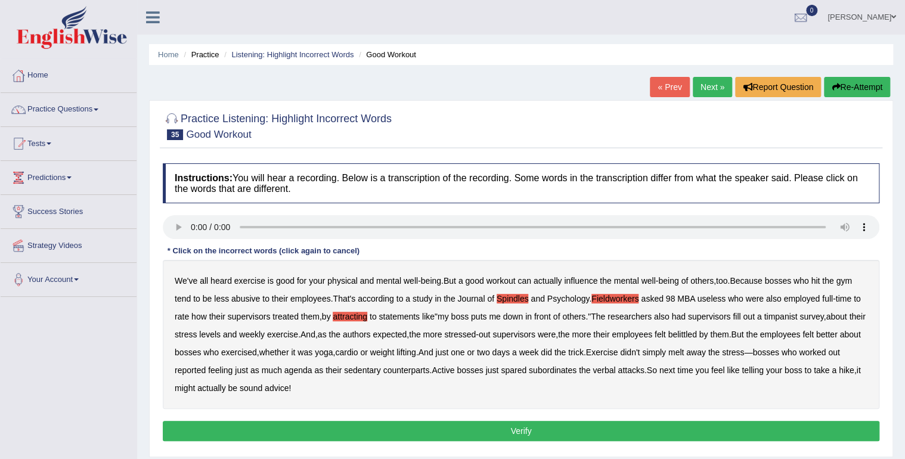
click at [788, 318] on b "timpanist" at bounding box center [780, 317] width 33 height 10
click at [312, 371] on b "agenda" at bounding box center [298, 370] width 28 height 10
click at [425, 429] on button "Verify" at bounding box center [521, 431] width 717 height 20
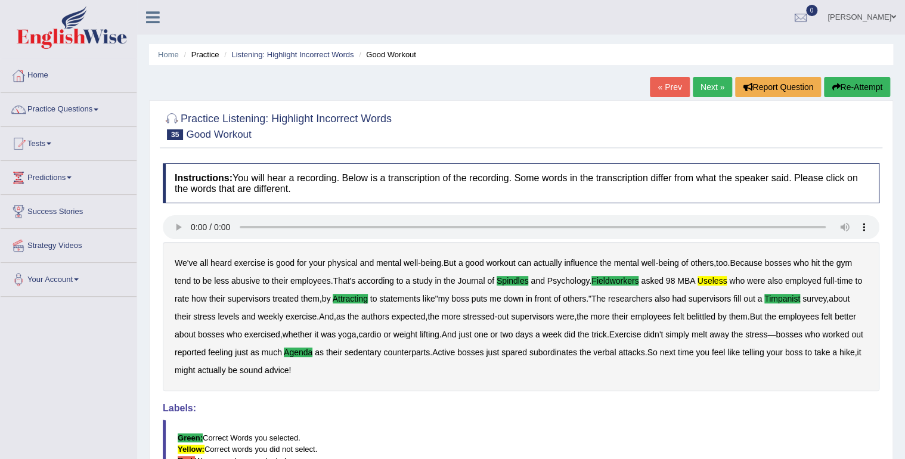
click at [707, 89] on link "Next »" at bounding box center [712, 87] width 39 height 20
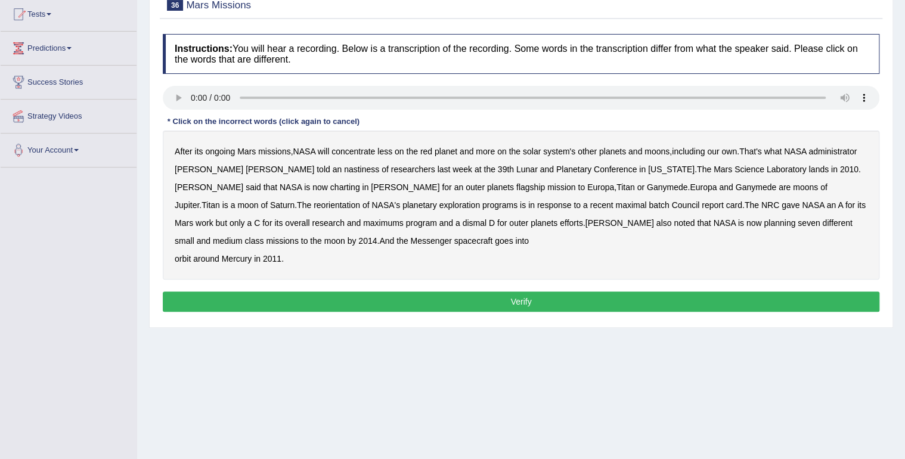
scroll to position [136, 0]
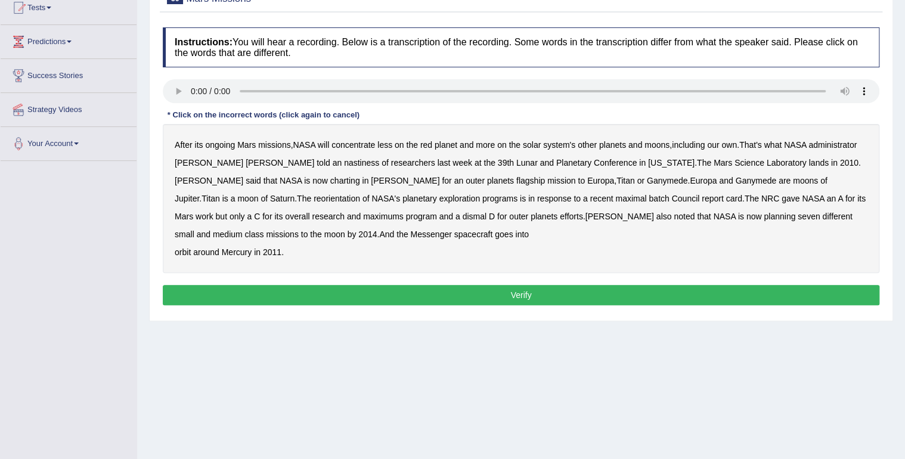
click at [344, 165] on b "nastiness" at bounding box center [361, 163] width 35 height 10
click at [330, 181] on b "charting" at bounding box center [345, 181] width 30 height 10
click at [615, 196] on b "maximal" at bounding box center [630, 199] width 31 height 10
click at [649, 199] on b "batch" at bounding box center [659, 199] width 20 height 10
click at [336, 296] on button "Verify" at bounding box center [521, 295] width 717 height 20
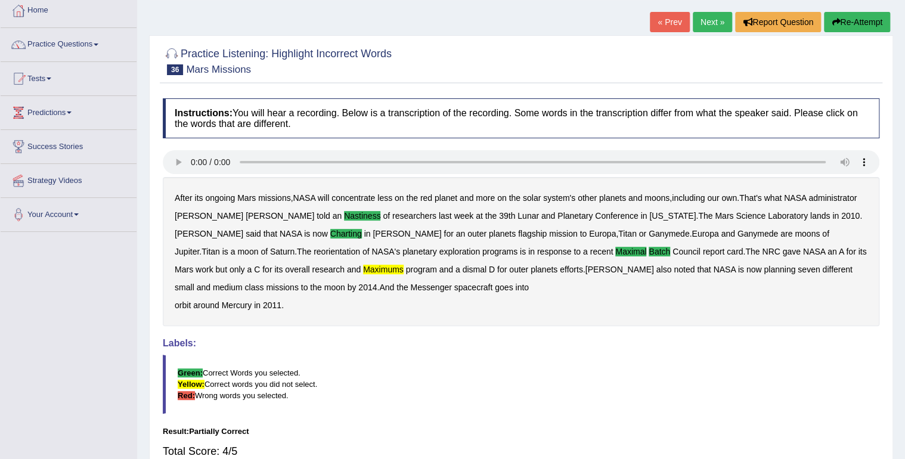
scroll to position [60, 0]
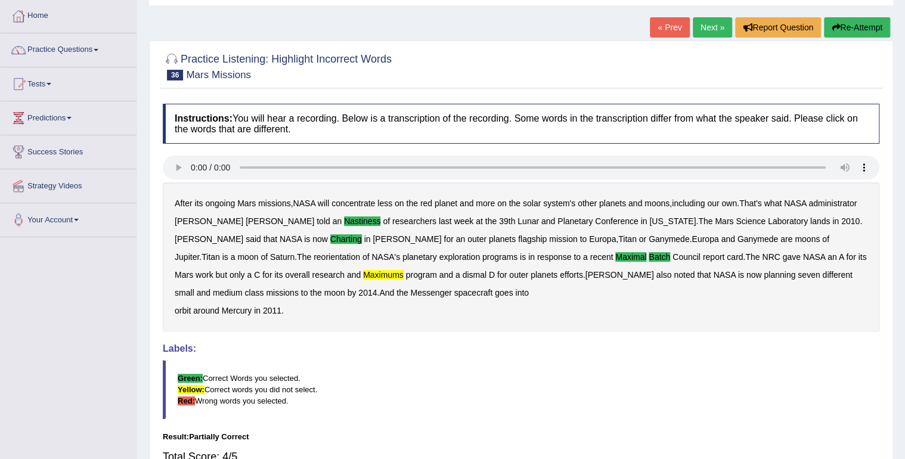
click at [715, 29] on link "Next »" at bounding box center [712, 27] width 39 height 20
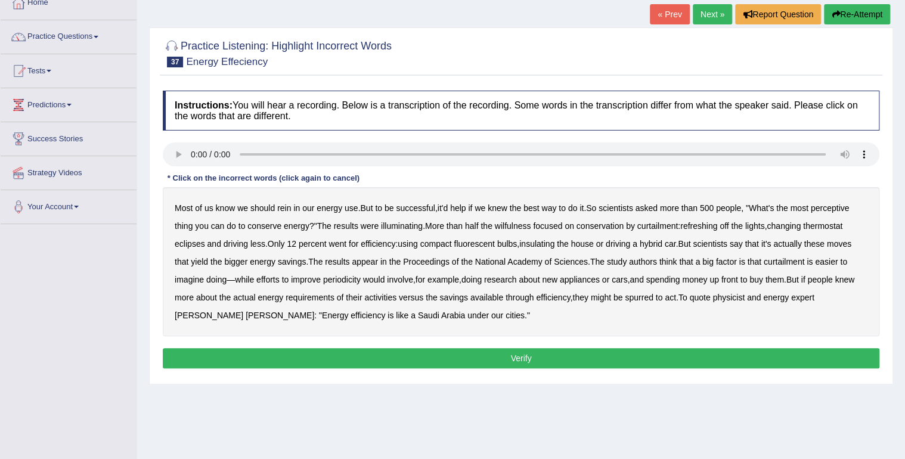
scroll to position [103, 0]
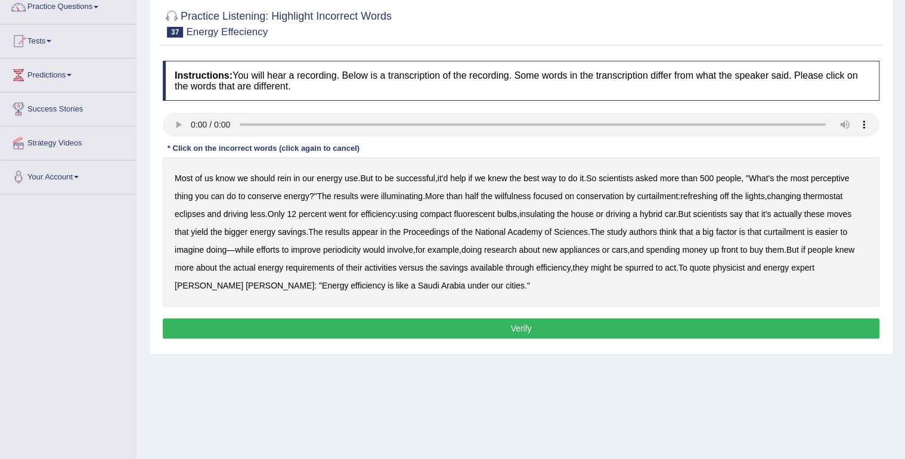
click at [835, 178] on b "perceptive" at bounding box center [830, 179] width 39 height 10
click at [516, 196] on b "wilfulness" at bounding box center [513, 196] width 36 height 10
click at [361, 328] on button "Verify" at bounding box center [521, 328] width 717 height 20
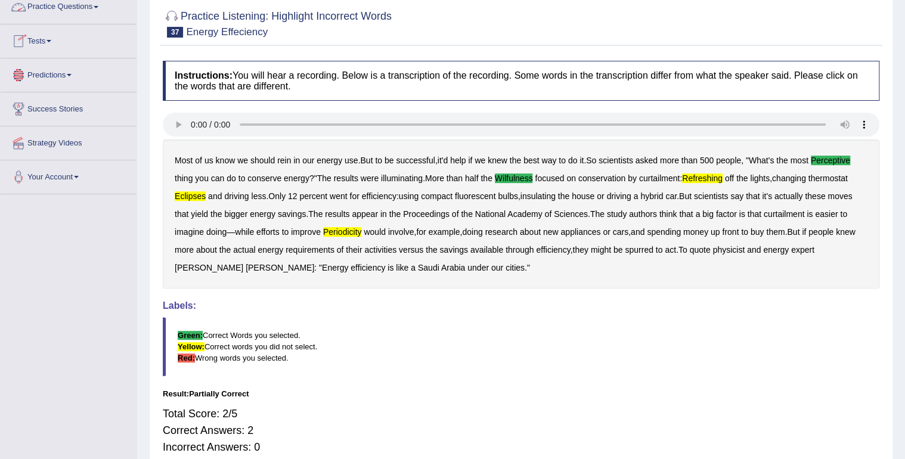
click at [55, 4] on link "Practice Questions" at bounding box center [69, 5] width 136 height 30
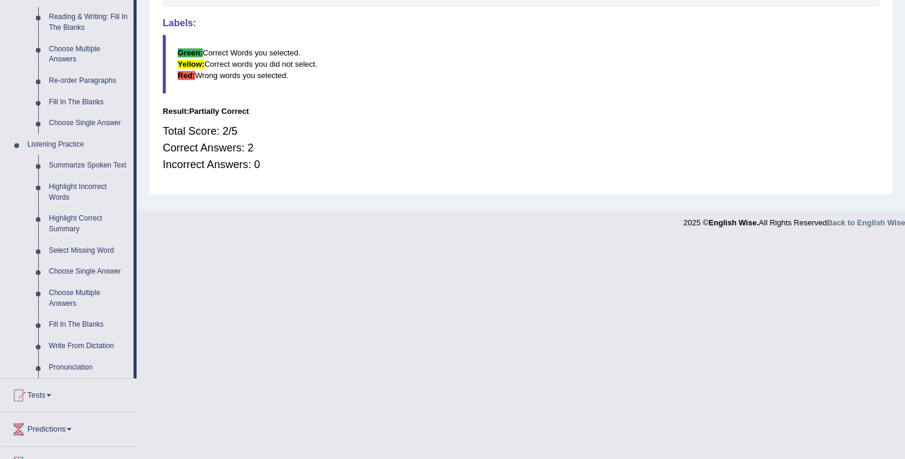
scroll to position [386, 0]
click at [64, 319] on link "Fill In The Blanks" at bounding box center [89, 323] width 90 height 21
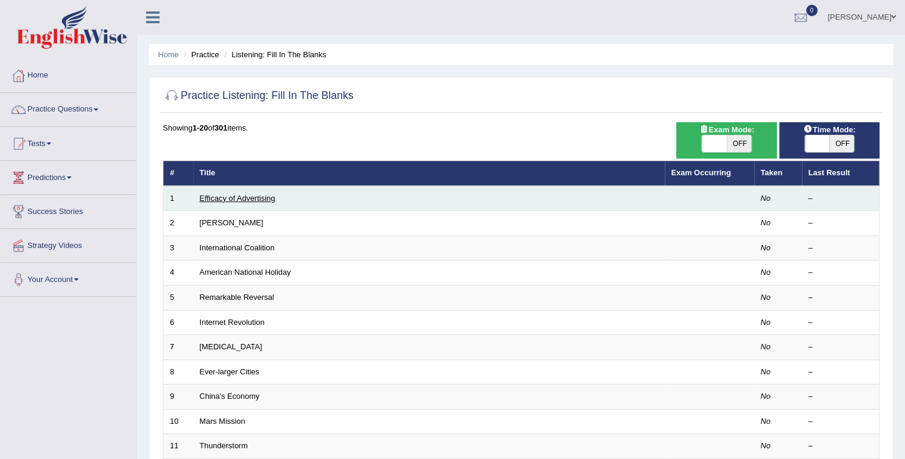
click at [231, 200] on link "Efficacy of Advertising" at bounding box center [238, 198] width 76 height 9
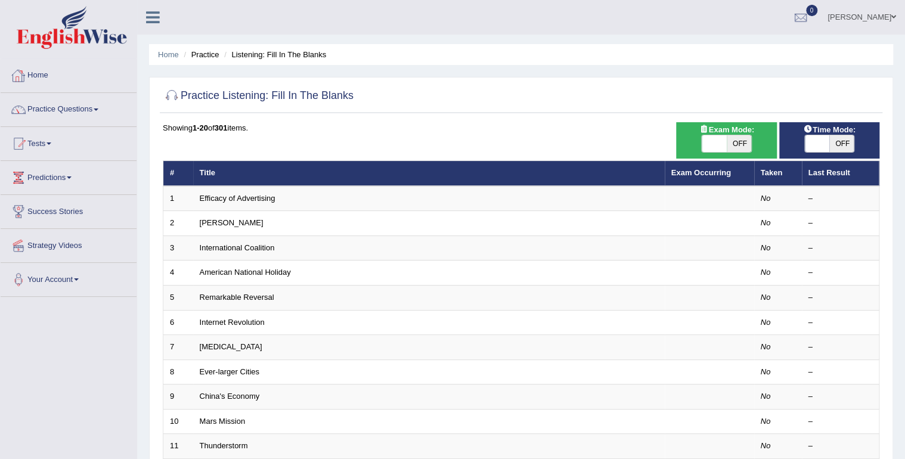
click at [42, 148] on link "Tests" at bounding box center [69, 142] width 136 height 30
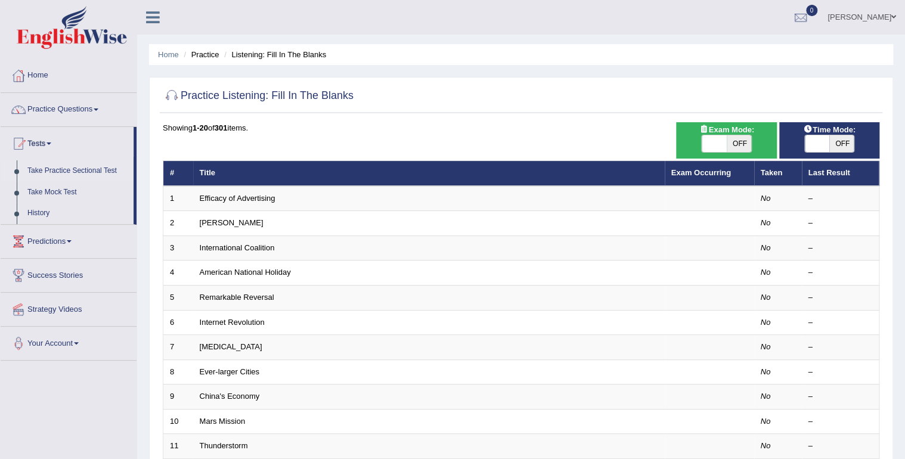
click at [68, 170] on link "Take Practice Sectional Test" at bounding box center [77, 170] width 111 height 21
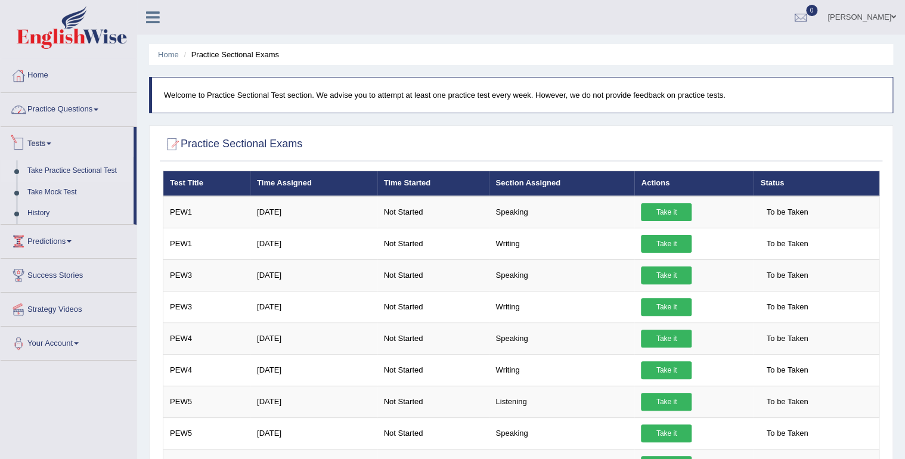
click at [47, 113] on link "Practice Questions" at bounding box center [69, 108] width 136 height 30
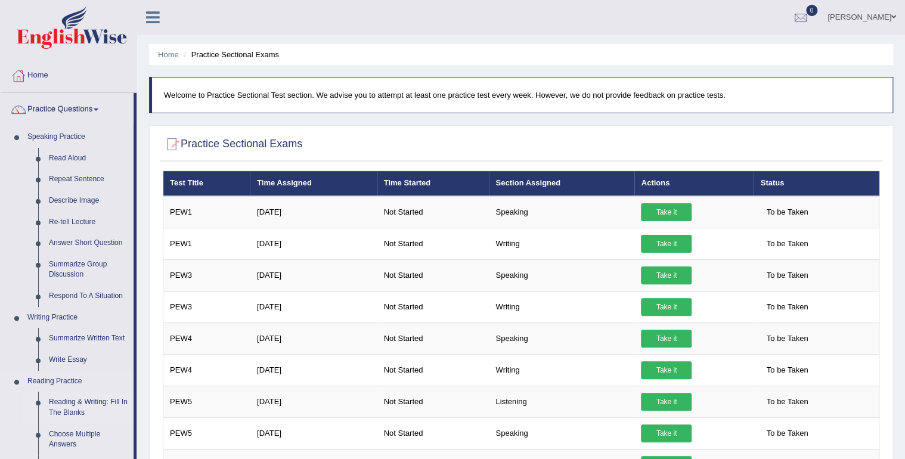
click at [77, 415] on link "Reading & Writing: Fill In The Blanks" at bounding box center [89, 408] width 90 height 32
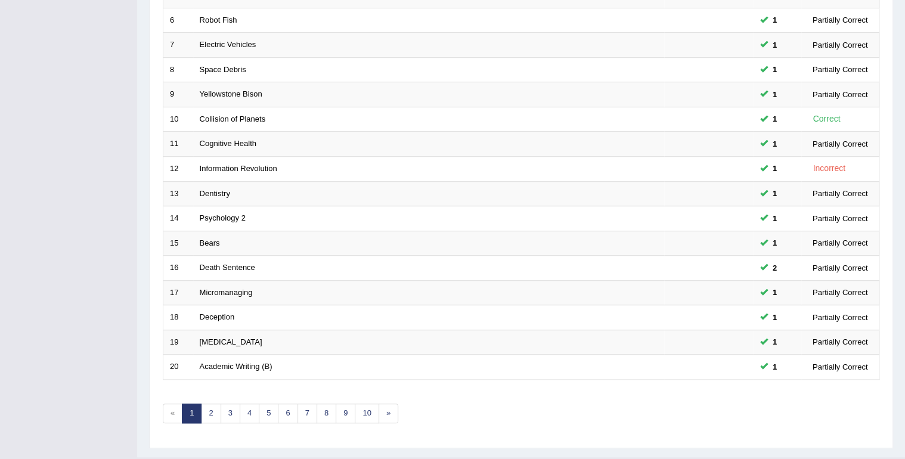
scroll to position [327, 0]
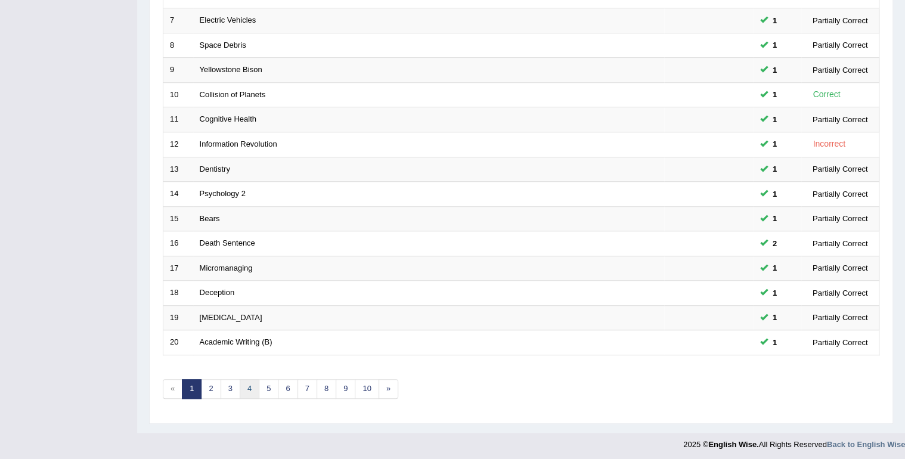
click at [247, 392] on link "4" at bounding box center [250, 389] width 20 height 20
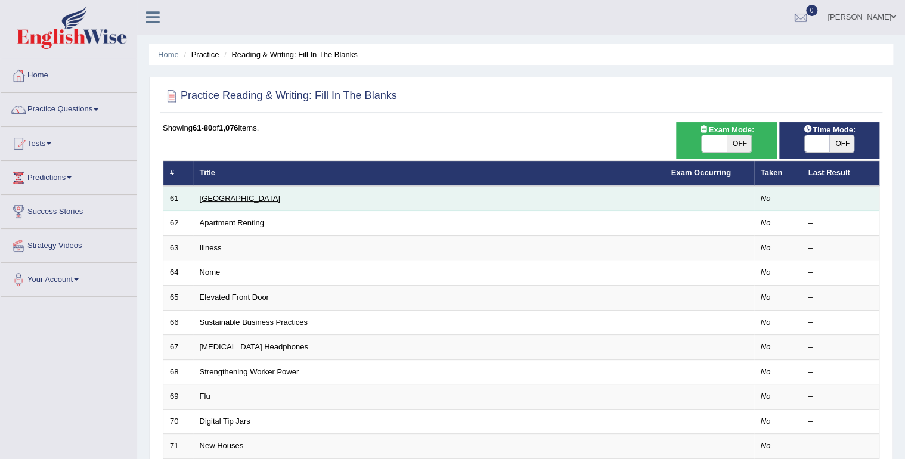
click at [219, 200] on link "[GEOGRAPHIC_DATA]" at bounding box center [240, 198] width 80 height 9
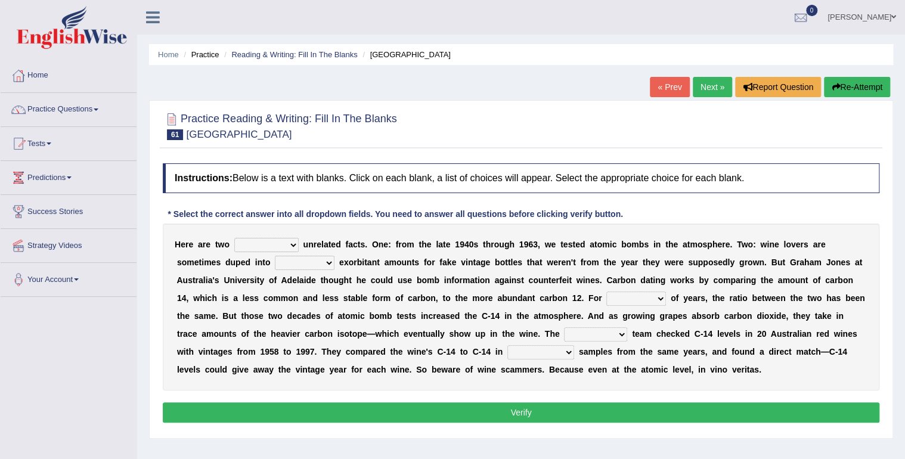
click at [278, 246] on select "seemingly feelingly endearingly entreatingly" at bounding box center [266, 245] width 64 height 14
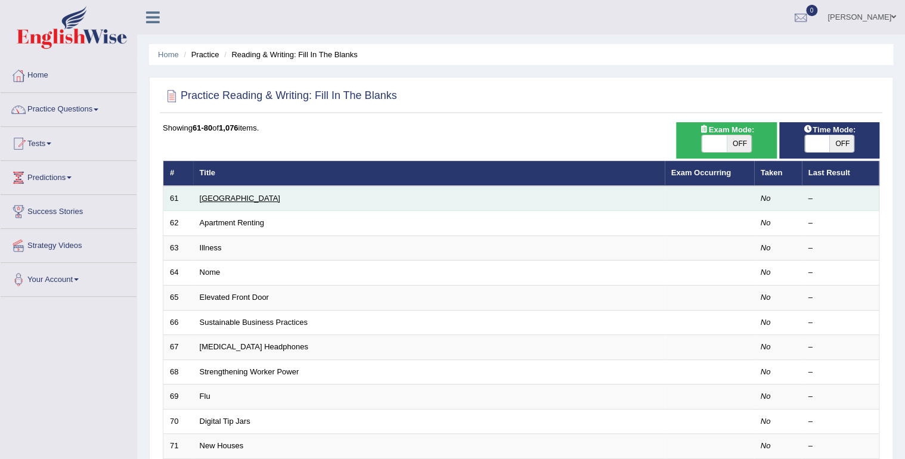
click at [212, 200] on link "[GEOGRAPHIC_DATA]" at bounding box center [240, 198] width 80 height 9
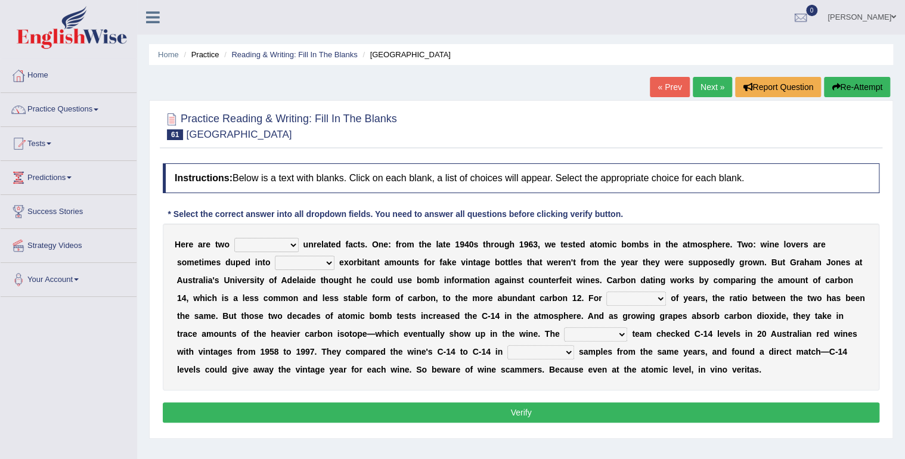
click at [286, 245] on select "seemingly feelingly endearingly entreatingly" at bounding box center [266, 245] width 64 height 14
select select "seemingly"
click at [234, 238] on select "seemingly feelingly endearingly entreatingly" at bounding box center [266, 245] width 64 height 14
click at [275, 262] on select "dipping trekking spending swinging" at bounding box center [305, 263] width 60 height 14
click at [275, 256] on select "dipping trekking spending swinging" at bounding box center [305, 263] width 60 height 14
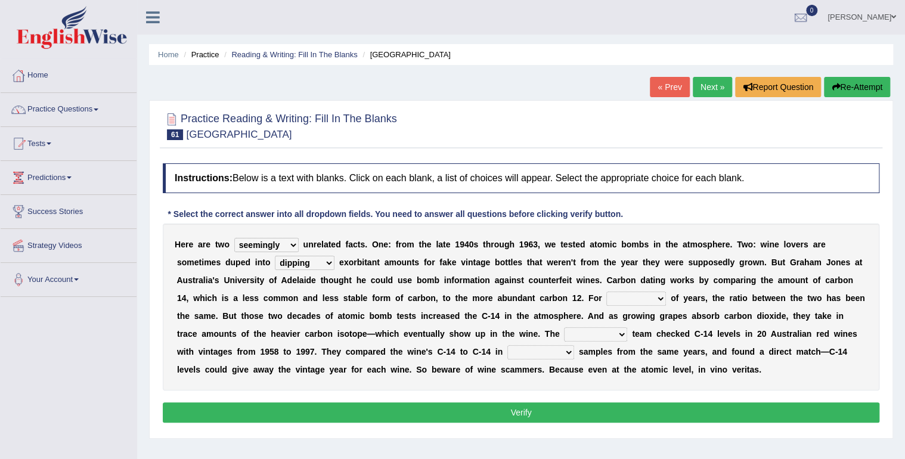
click at [275, 259] on select "dipping trekking spending swinging" at bounding box center [305, 263] width 60 height 14
click at [275, 256] on select "dipping trekking spending swinging" at bounding box center [305, 263] width 60 height 14
click at [275, 264] on select "dipping trekking spending swinging" at bounding box center [305, 263] width 60 height 14
click at [275, 256] on select "dipping trekking spending swinging" at bounding box center [305, 263] width 60 height 14
click at [275, 261] on select "dipping trekking spending swinging" at bounding box center [305, 263] width 60 height 14
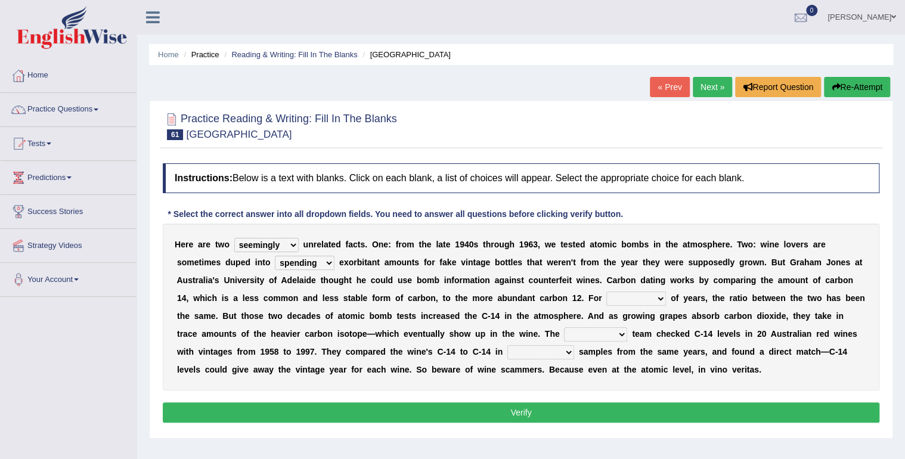
select select "dipping"
click at [275, 256] on select "dipping trekking spending swinging" at bounding box center [305, 263] width 60 height 14
click at [606, 299] on select "couples much thousands numerous" at bounding box center [636, 299] width 60 height 14
select select "couples"
click at [606, 292] on select "couples much thousands numerous" at bounding box center [636, 299] width 60 height 14
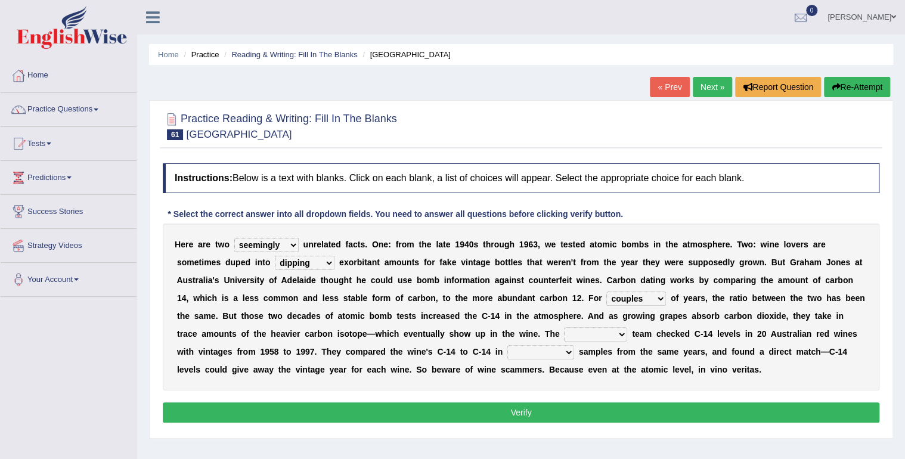
click at [564, 334] on select "research individual preparation strange" at bounding box center [595, 334] width 63 height 14
select select "research"
click at [564, 327] on select "research individual preparation strange" at bounding box center [595, 334] width 63 height 14
click at [507, 352] on select "physical atmospheric fluid solid" at bounding box center [540, 352] width 67 height 14
select select "atmospheric"
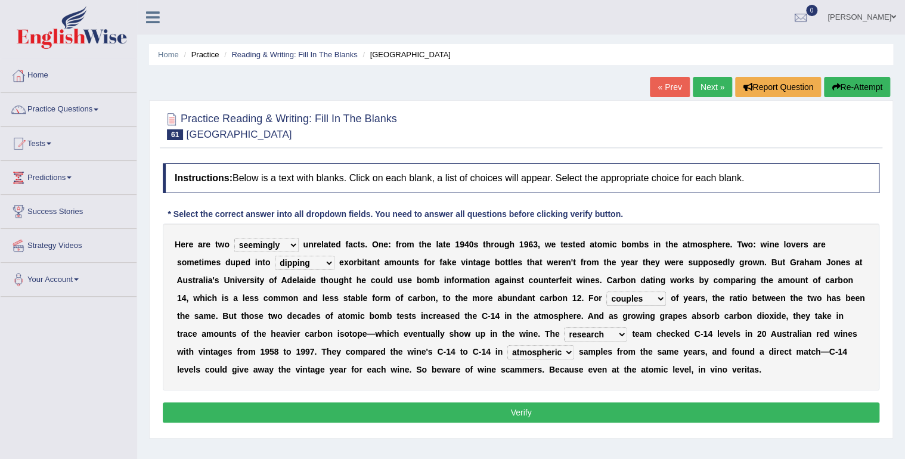
click at [507, 345] on select "physical atmospheric fluid solid" at bounding box center [540, 352] width 67 height 14
click at [498, 407] on button "Verify" at bounding box center [521, 412] width 717 height 20
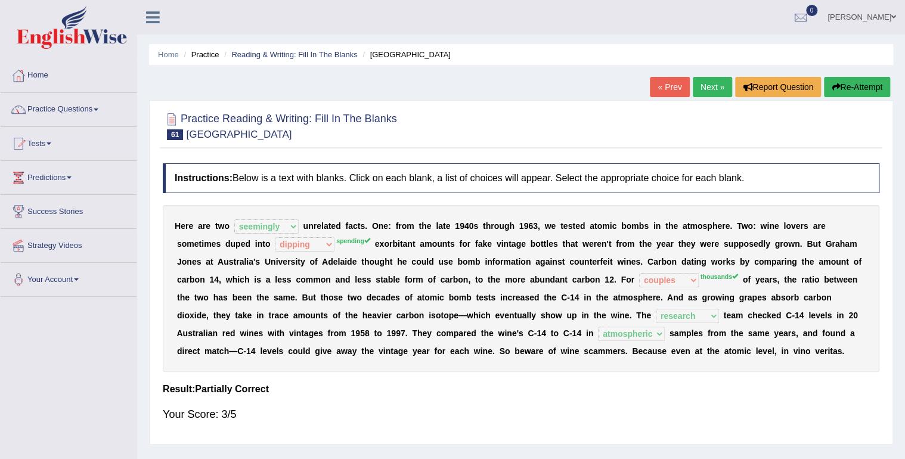
click at [710, 88] on link "Next »" at bounding box center [712, 87] width 39 height 20
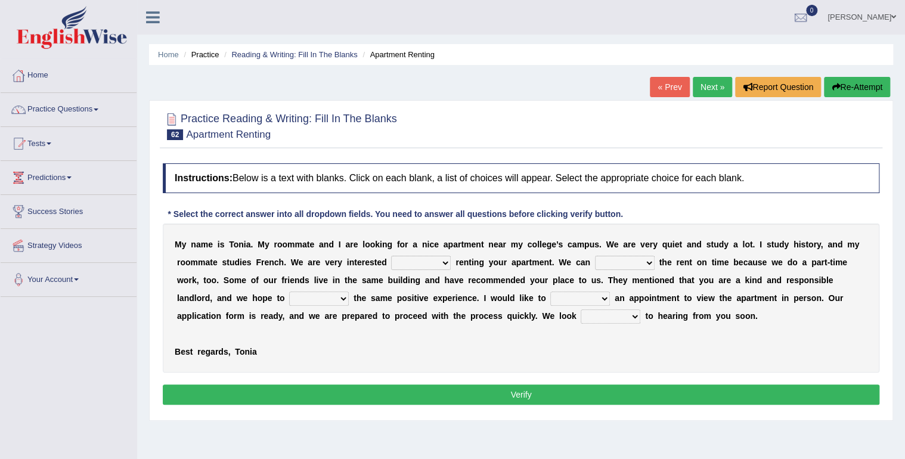
click at [456, 262] on b "r" at bounding box center [457, 263] width 3 height 10
click at [391, 262] on select "for about at in" at bounding box center [421, 263] width 60 height 14
select select "in"
click at [391, 256] on select "for about at in" at bounding box center [421, 263] width 60 height 14
click at [391, 261] on select "for about at in" at bounding box center [421, 263] width 60 height 14
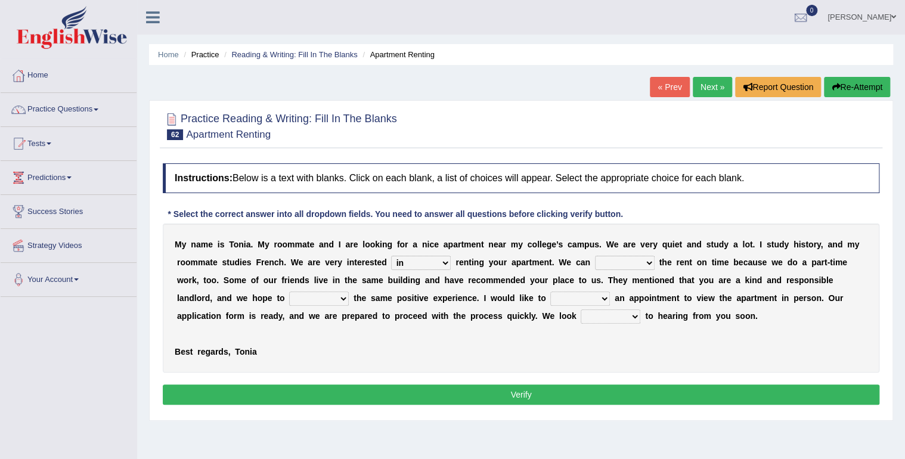
click at [595, 266] on select "afford get pay bring" at bounding box center [625, 263] width 60 height 14
select select "pay"
click at [595, 256] on select "afford get pay bring" at bounding box center [625, 263] width 60 height 14
click at [289, 300] on select "form meet have decide" at bounding box center [319, 299] width 60 height 14
select select "have"
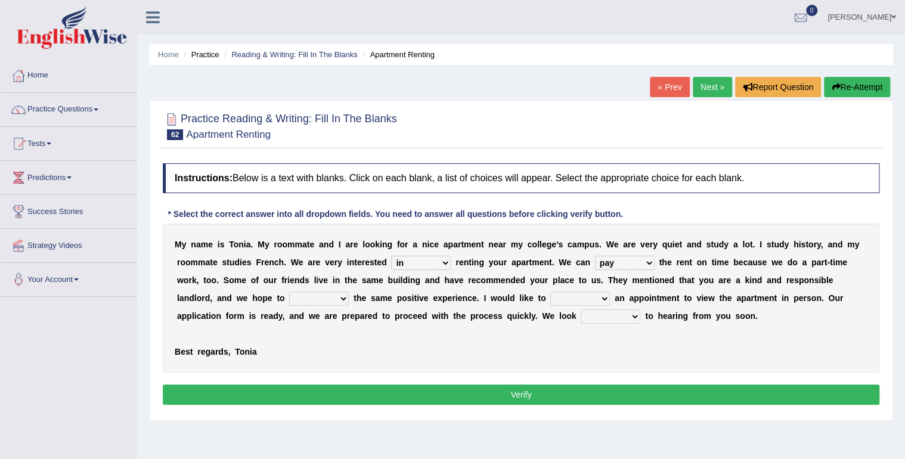
click at [289, 292] on select "form meet have decide" at bounding box center [319, 299] width 60 height 14
click at [550, 295] on select "own recall revise make" at bounding box center [580, 299] width 60 height 14
select select "make"
click at [550, 292] on select "own recall revise make" at bounding box center [580, 299] width 60 height 14
click at [581, 317] on select "around out in forward" at bounding box center [611, 316] width 60 height 14
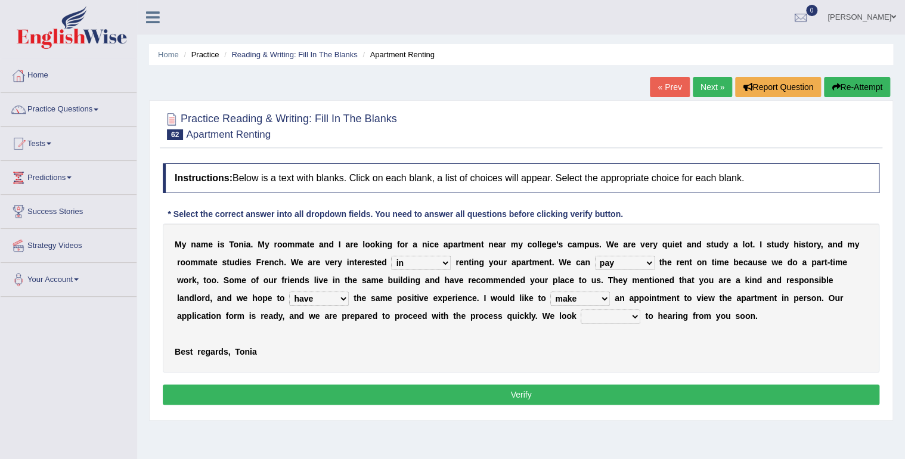
select select "forward"
click at [581, 309] on select "around out in forward" at bounding box center [611, 316] width 60 height 14
click at [487, 390] on button "Verify" at bounding box center [521, 395] width 717 height 20
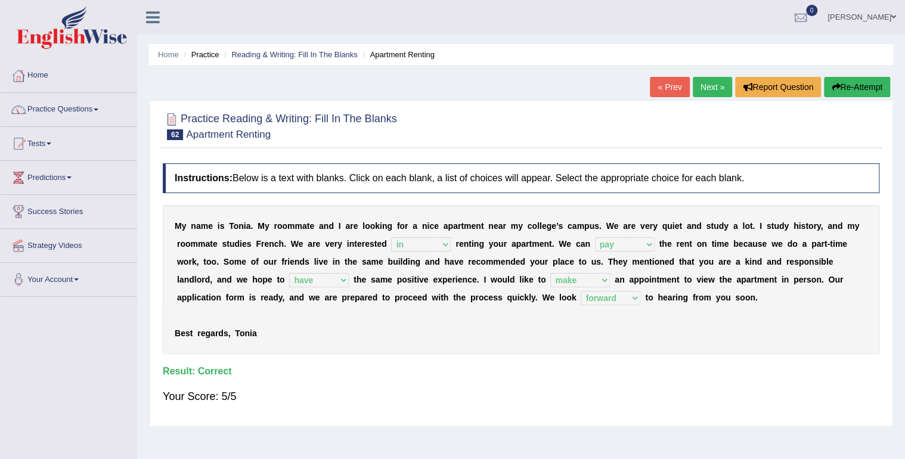
click at [715, 93] on link "Next »" at bounding box center [712, 87] width 39 height 20
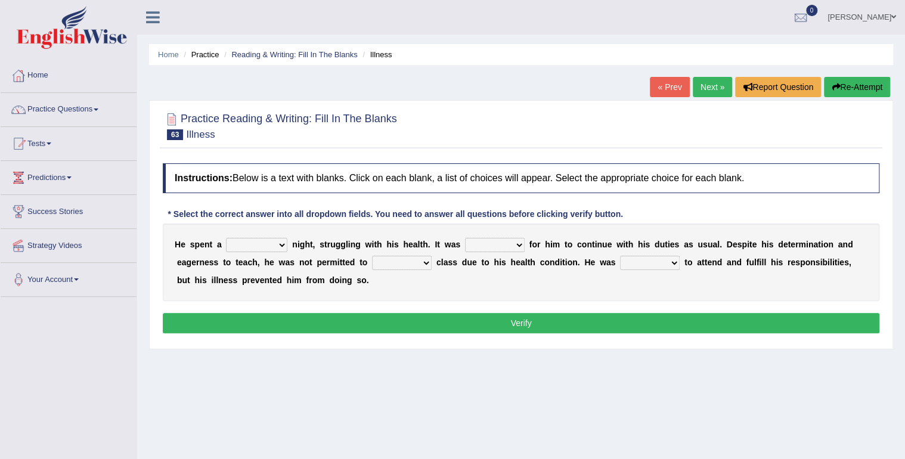
click at [280, 247] on select "cheerful restful meaningful painful" at bounding box center [256, 245] width 61 height 14
select select "painful"
click at [226, 238] on select "cheerful restful meaningful painful" at bounding box center [256, 245] width 61 height 14
click at [262, 239] on select "cheerful restful meaningful painful" at bounding box center [256, 245] width 61 height 14
click at [226, 238] on select "cheerful restful meaningful painful" at bounding box center [256, 245] width 61 height 14
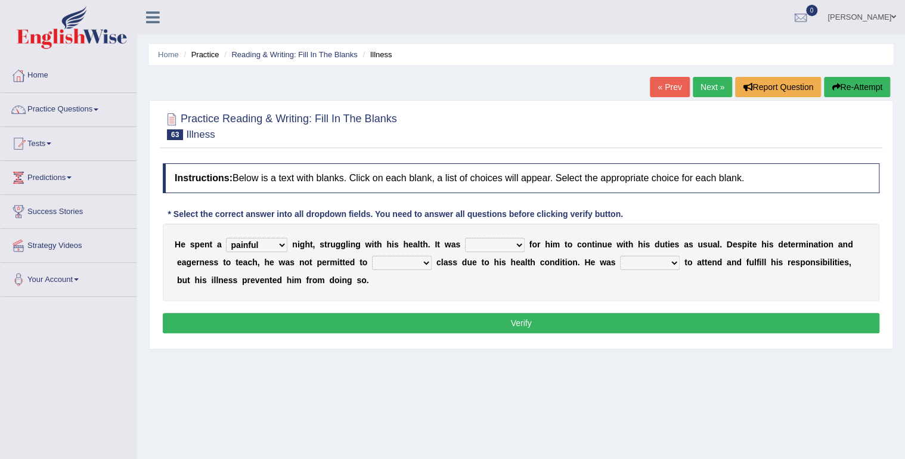
click at [496, 243] on select "enjoyable simple difficult natural" at bounding box center [495, 245] width 60 height 14
select select "difficult"
click at [465, 238] on select "enjoyable simple difficult natural" at bounding box center [495, 245] width 60 height 14
click at [372, 261] on select "teach leave cancel attend" at bounding box center [402, 263] width 60 height 14
select select "attend"
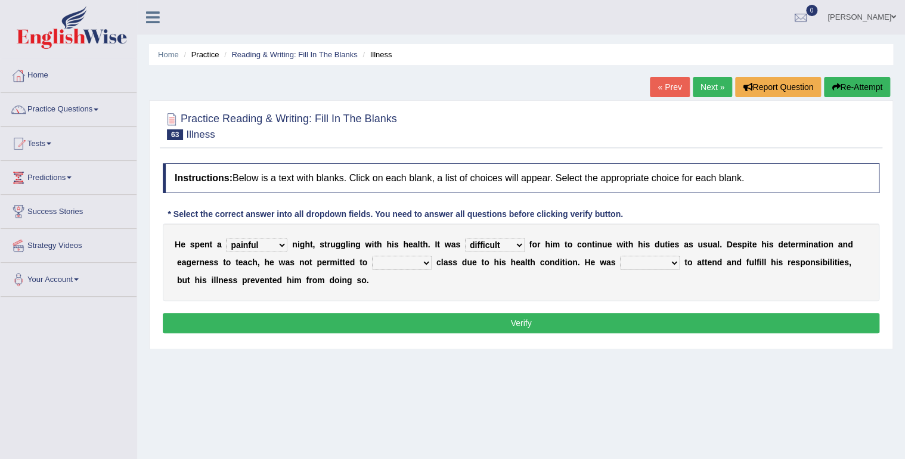
click at [372, 256] on select "teach leave cancel attend" at bounding box center [402, 263] width 60 height 14
click at [620, 262] on select "anxious forced lazy happy" at bounding box center [650, 263] width 60 height 14
select select "happy"
click at [620, 256] on select "anxious forced lazy happy" at bounding box center [650, 263] width 60 height 14
click at [456, 336] on div "Instructions: Below is a text with blanks. Click on each blank, a list of choic…" at bounding box center [521, 249] width 723 height 185
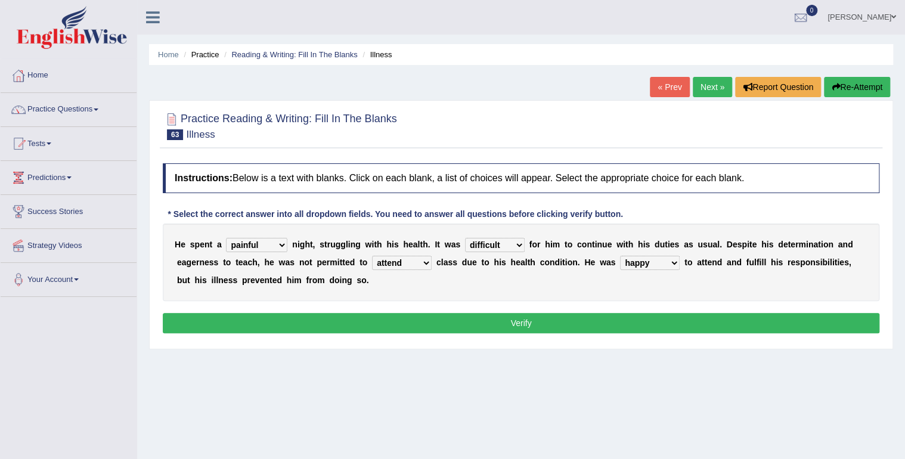
click at [456, 327] on button "Verify" at bounding box center [521, 323] width 717 height 20
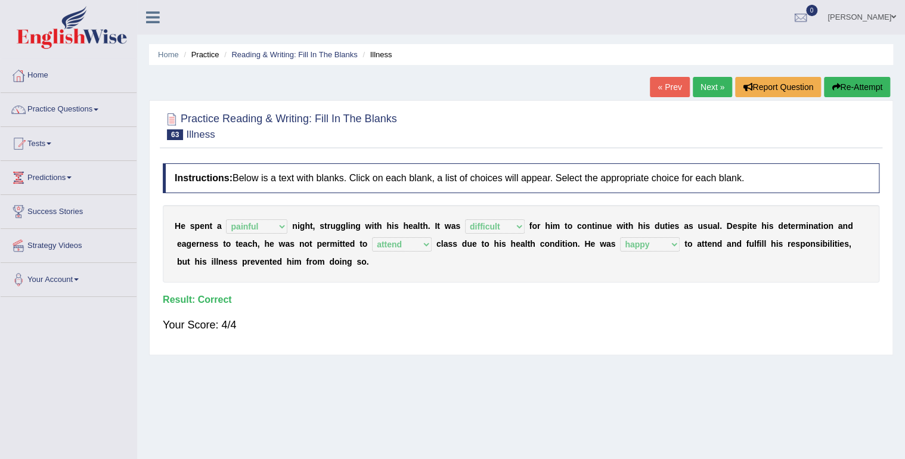
click at [701, 88] on link "Next »" at bounding box center [712, 87] width 39 height 20
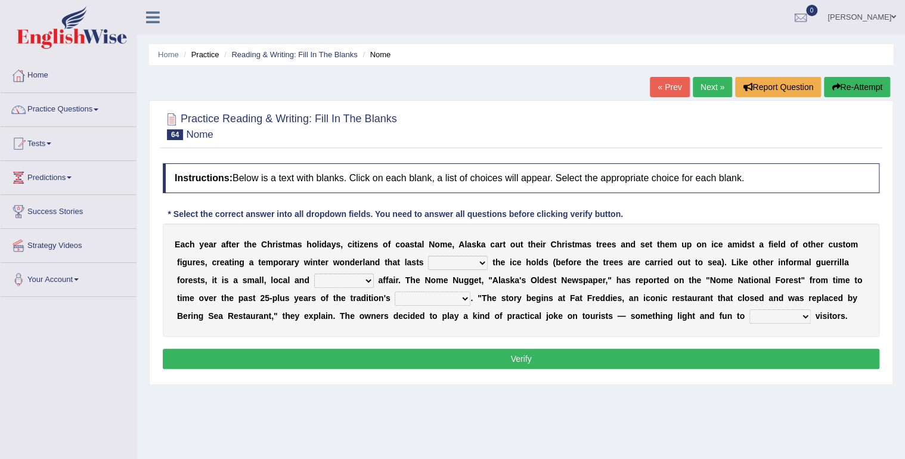
click at [434, 263] on select "as long as before after although" at bounding box center [458, 263] width 60 height 14
select select "as long as"
click at [428, 256] on select "as long as before after although" at bounding box center [458, 263] width 60 height 14
click at [374, 281] on b at bounding box center [376, 280] width 5 height 10
click at [314, 281] on select "nasty fuzzy cozy greasy" at bounding box center [344, 281] width 60 height 14
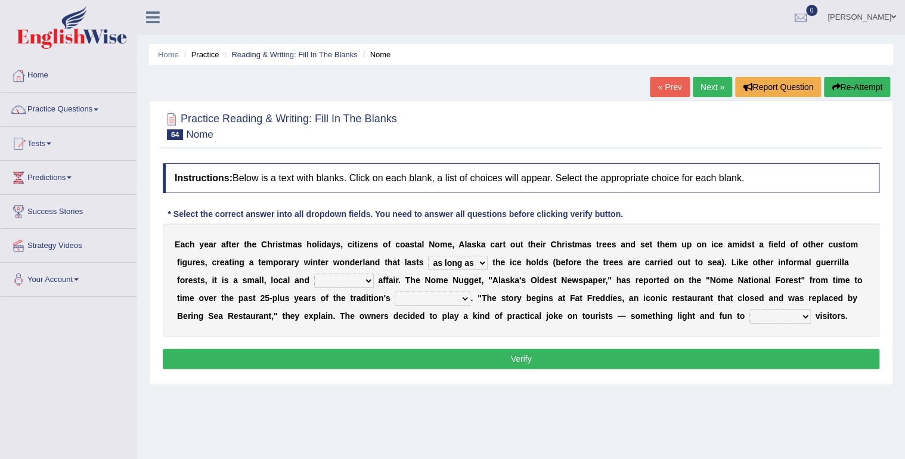
select select "cozy"
click at [314, 274] on select "nasty fuzzy cozy greasy" at bounding box center [344, 281] width 60 height 14
click at [395, 298] on select "life existence disappearance emotions" at bounding box center [433, 299] width 76 height 14
select select "existence"
click at [395, 292] on select "life existence disappearance emotions" at bounding box center [433, 299] width 76 height 14
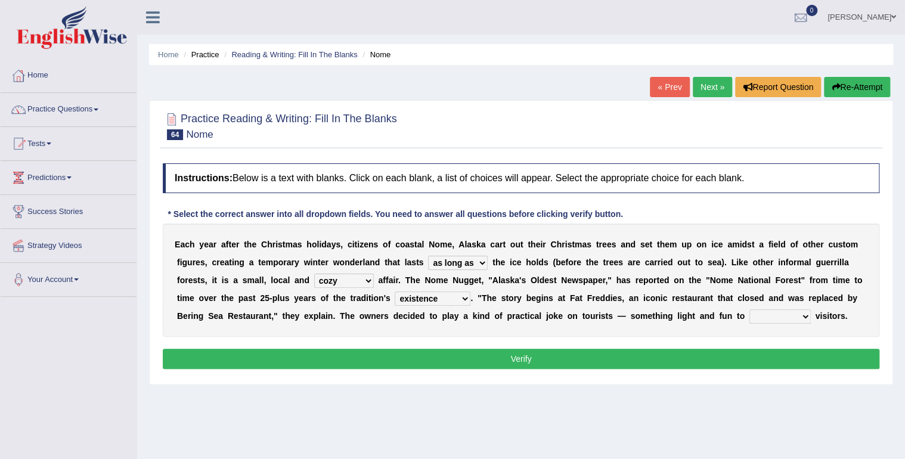
click at [749, 316] on select "purchase confound distinguish repel" at bounding box center [779, 316] width 61 height 14
select select "purchase"
click at [749, 309] on select "purchase confound distinguish repel" at bounding box center [779, 316] width 61 height 14
click at [749, 315] on select "purchase confound distinguish repel" at bounding box center [779, 316] width 61 height 14
click at [510, 361] on button "Verify" at bounding box center [521, 359] width 717 height 20
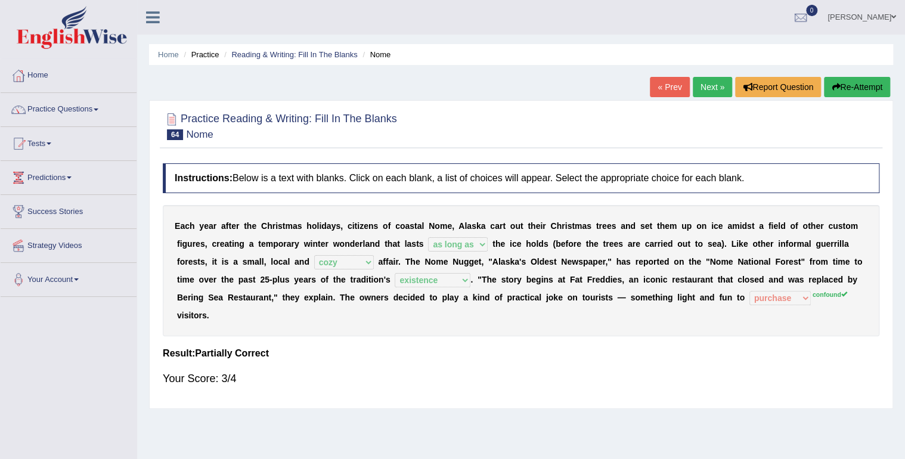
click at [707, 88] on link "Next »" at bounding box center [712, 87] width 39 height 20
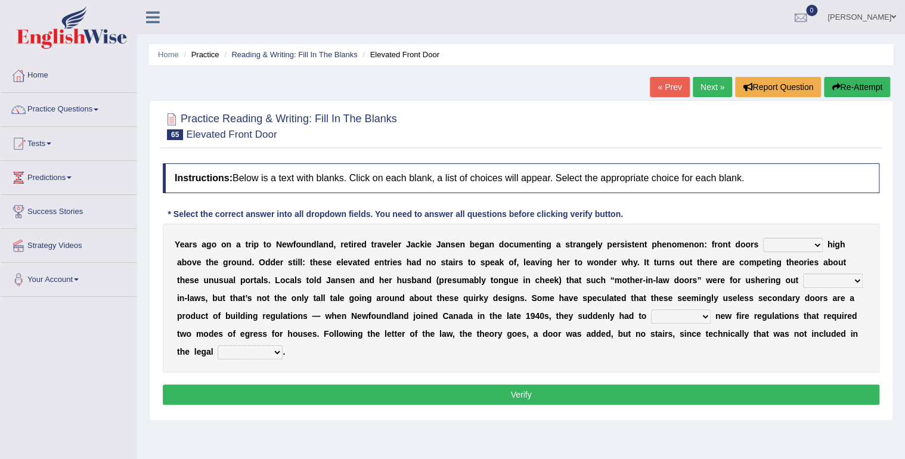
click at [772, 244] on select "raised visited painted lowered" at bounding box center [793, 245] width 60 height 14
select select "raised"
click at [763, 238] on select "raised visited painted lowered" at bounding box center [793, 245] width 60 height 14
click at [763, 249] on select "raised visited painted lowered" at bounding box center [793, 245] width 60 height 14
click at [473, 120] on div at bounding box center [521, 125] width 717 height 36
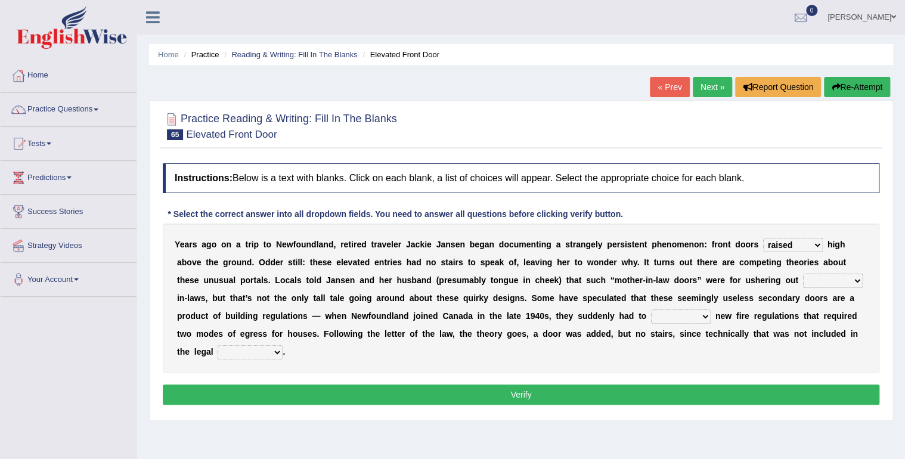
click at [803, 274] on select "unbiased underlined unwanted united" at bounding box center [833, 281] width 60 height 14
select select "unbiased"
click at [803, 274] on select "unbiased underlined unwanted united" at bounding box center [833, 281] width 60 height 14
click at [651, 313] on select "illuminate appreciate match disobey" at bounding box center [681, 316] width 60 height 14
select select "appreciate"
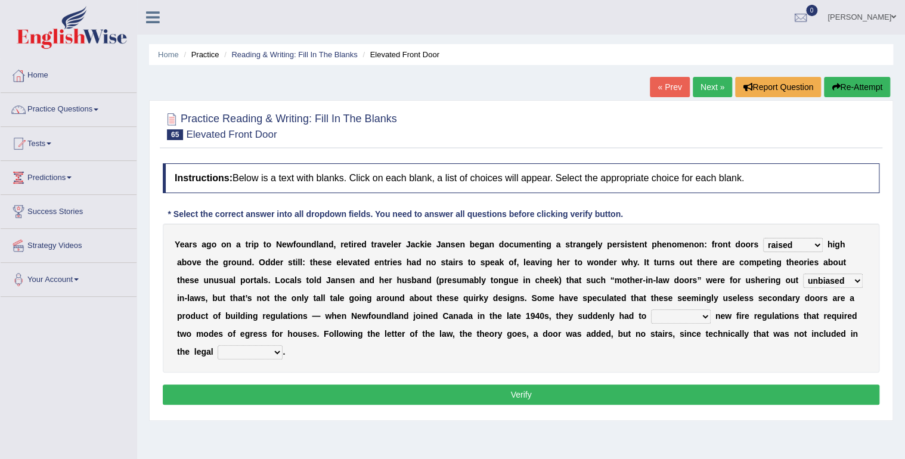
click at [651, 309] on select "illuminate appreciate match disobey" at bounding box center [681, 316] width 60 height 14
click at [283, 345] on select "religion paces manager requirement" at bounding box center [250, 352] width 65 height 14
select select "requirement"
click at [283, 345] on select "religion paces manager requirement" at bounding box center [250, 352] width 65 height 14
click at [514, 385] on button "Verify" at bounding box center [521, 395] width 717 height 20
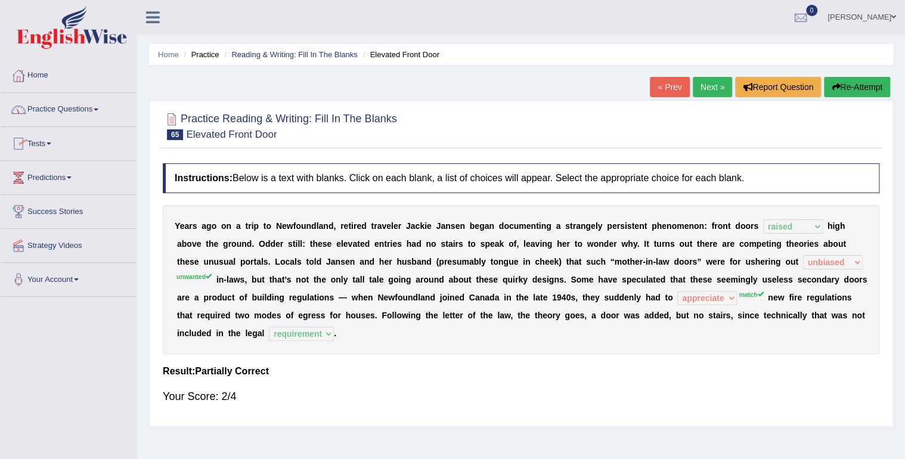
click at [702, 85] on link "Next »" at bounding box center [712, 87] width 39 height 20
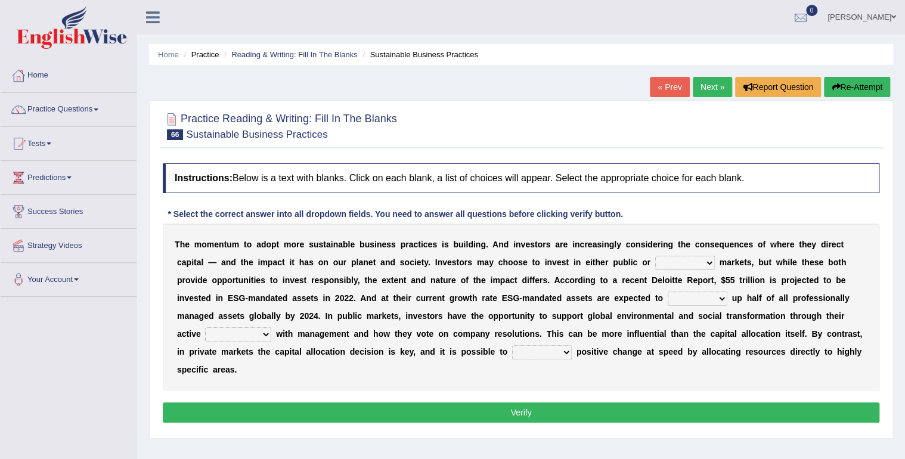
click at [655, 264] on select "financial material written private" at bounding box center [685, 263] width 60 height 14
select select "private"
click at [655, 256] on select "financial material written private" at bounding box center [685, 263] width 60 height 14
click at [668, 299] on select "build use make add" at bounding box center [698, 299] width 60 height 14
select select "use"
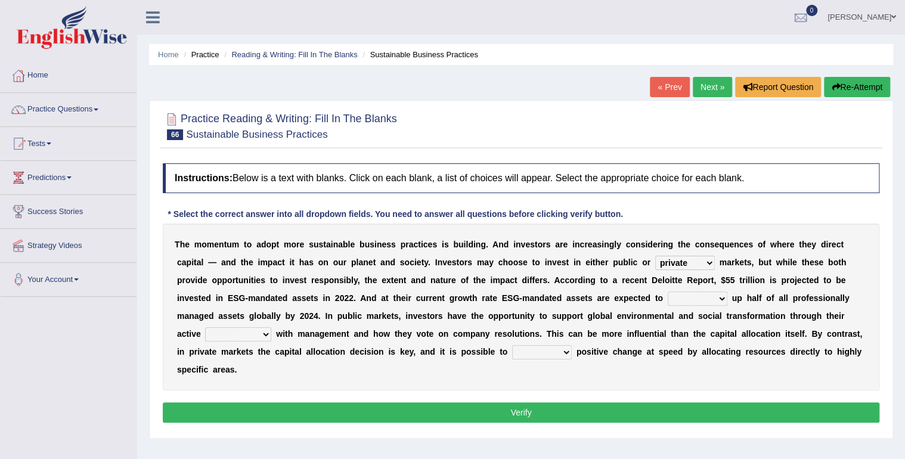
click at [668, 292] on select "build use make add" at bounding box center [698, 299] width 60 height 14
click at [271, 327] on select "engagement service squabble investment" at bounding box center [238, 334] width 66 height 14
select select "engagement"
click at [271, 327] on select "engagement service squabble investment" at bounding box center [238, 334] width 66 height 14
click at [512, 354] on select "prove collapse drive restore" at bounding box center [542, 352] width 60 height 14
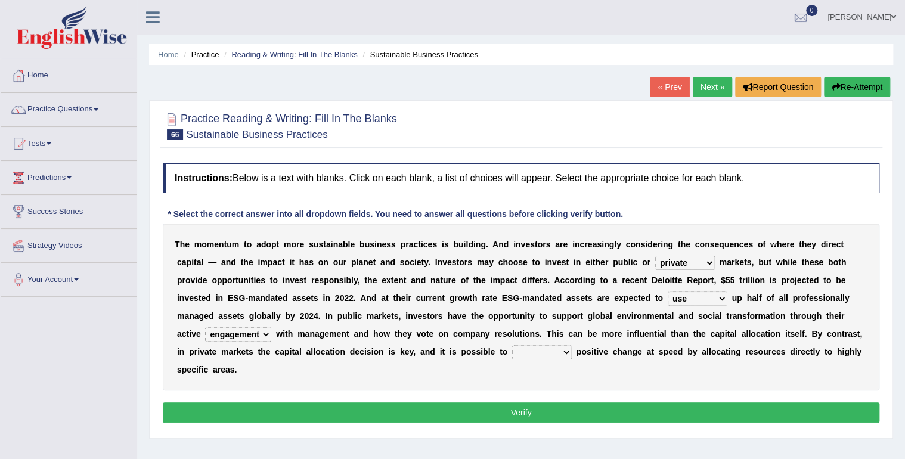
select select "restore"
click at [512, 345] on select "prove collapse drive restore" at bounding box center [542, 352] width 60 height 14
click at [351, 402] on button "Verify" at bounding box center [521, 412] width 717 height 20
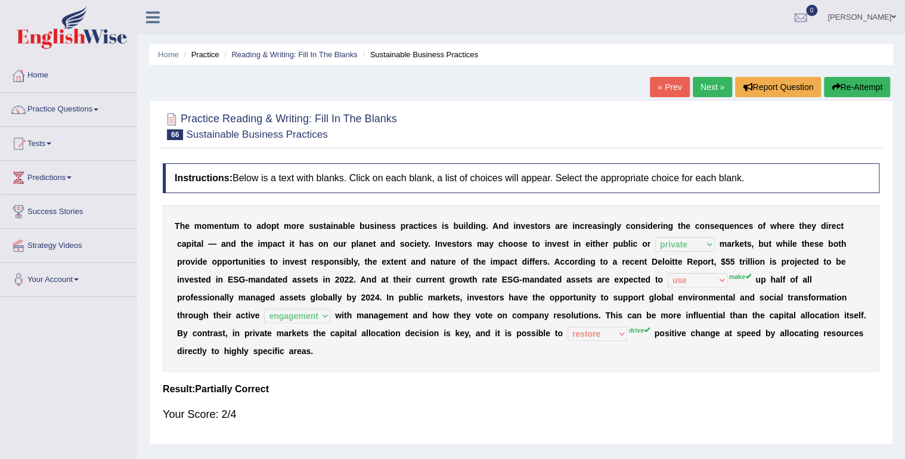
click at [708, 90] on link "Next »" at bounding box center [712, 87] width 39 height 20
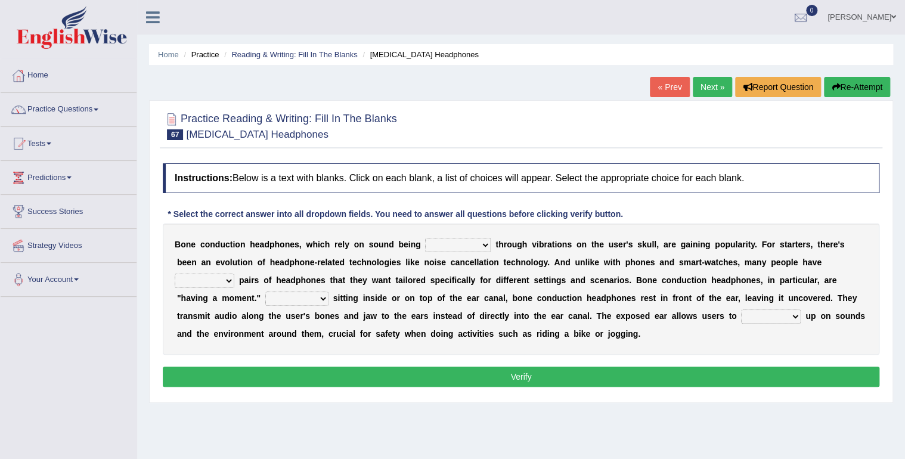
click at [460, 244] on select "formed counted transformed transmitted" at bounding box center [458, 245] width 66 height 14
select select "transformed"
click at [425, 238] on select "formed counted transformed transmitted" at bounding box center [458, 245] width 66 height 14
click at [234, 274] on select "composite multiple imperfect integral" at bounding box center [205, 281] width 60 height 14
select select "multiple"
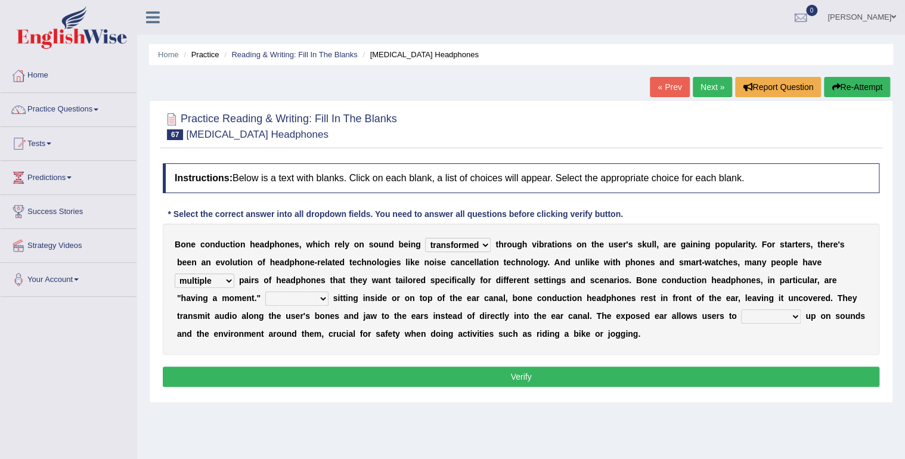
click at [234, 274] on select "composite multiple imperfect integral" at bounding box center [205, 281] width 60 height 14
click at [329, 292] on select "More than Despite of Less than Rather than" at bounding box center [296, 299] width 63 height 14
select select "Rather than"
click at [329, 292] on select "More than Despite of Less than Rather than" at bounding box center [296, 299] width 63 height 14
click at [741, 318] on select "level take make pick" at bounding box center [771, 316] width 60 height 14
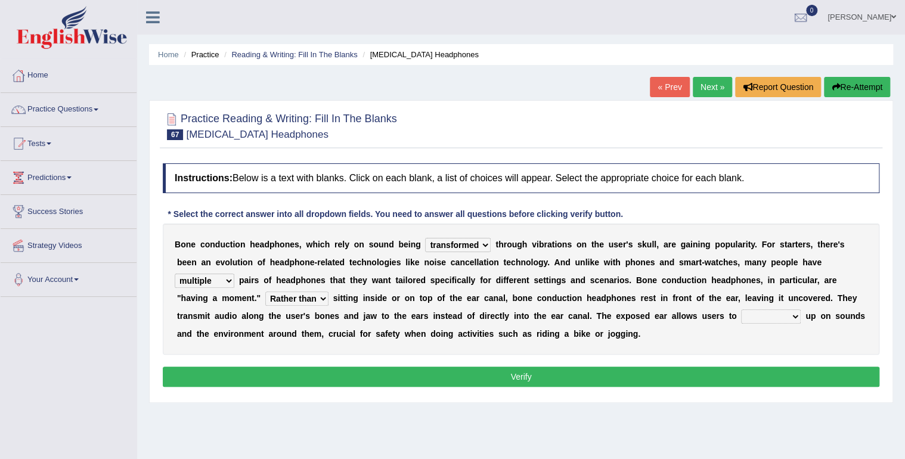
select select "pick"
click at [741, 309] on select "level take make pick" at bounding box center [771, 316] width 60 height 14
click at [534, 379] on button "Verify" at bounding box center [521, 377] width 717 height 20
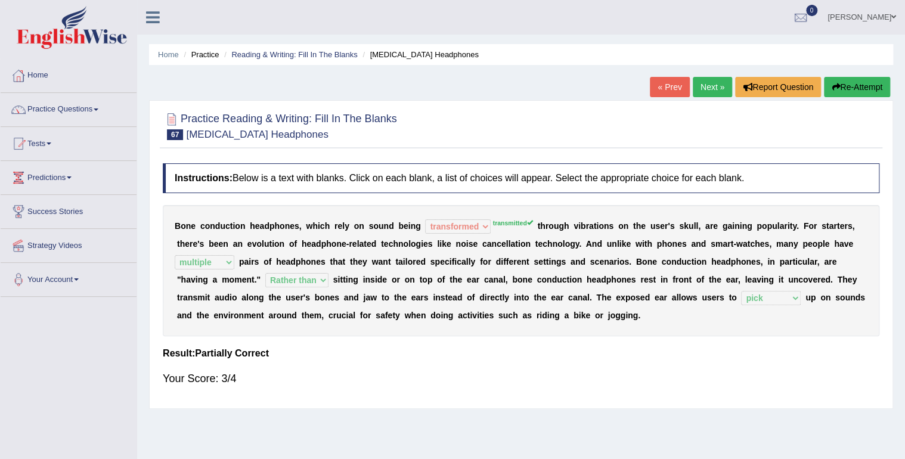
click at [879, 15] on link "sonam yangchen" at bounding box center [862, 15] width 86 height 31
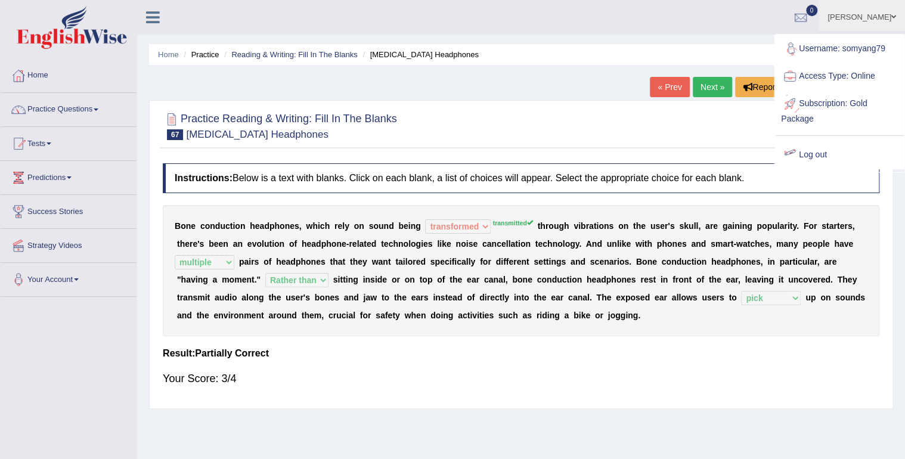
click at [811, 151] on link "Log out" at bounding box center [839, 154] width 129 height 27
